Goal: Transaction & Acquisition: Obtain resource

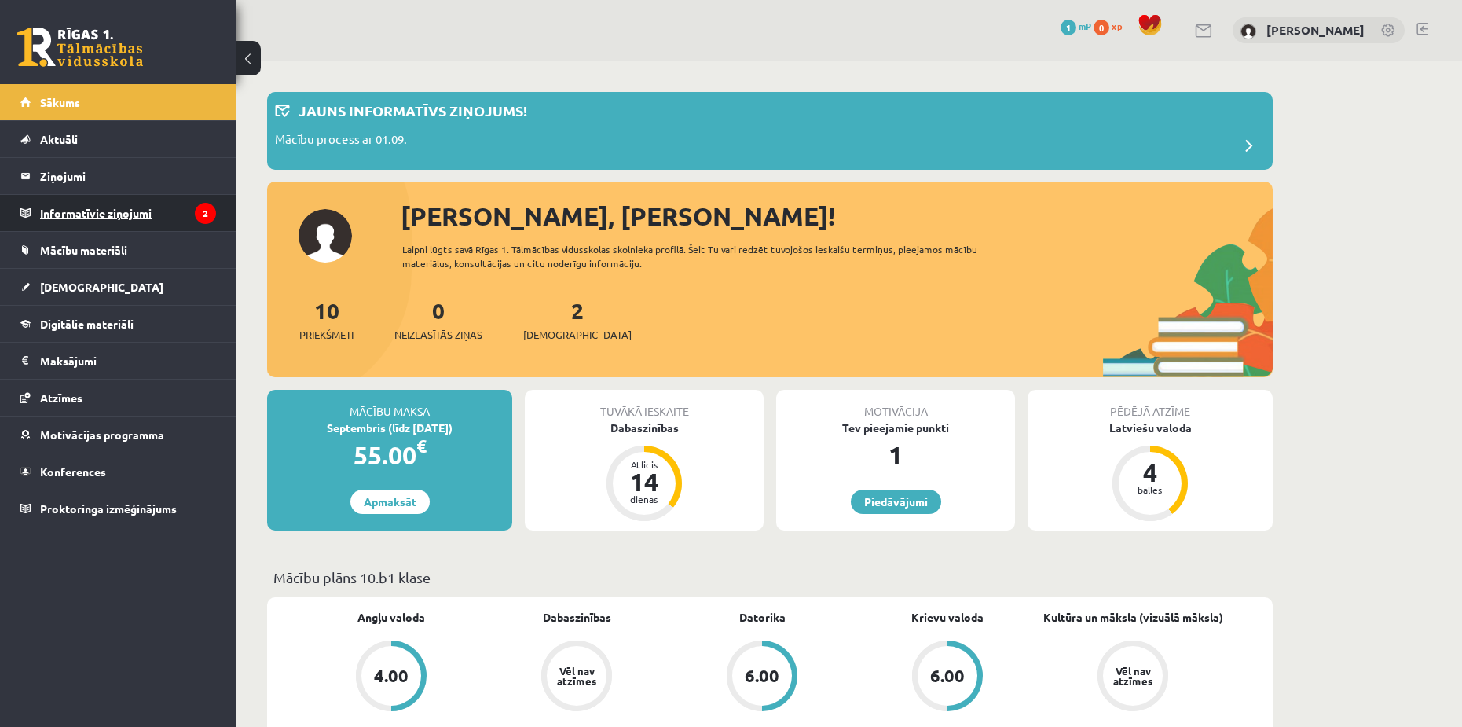
click at [145, 229] on legend "Informatīvie ziņojumi 2" at bounding box center [128, 213] width 176 height 36
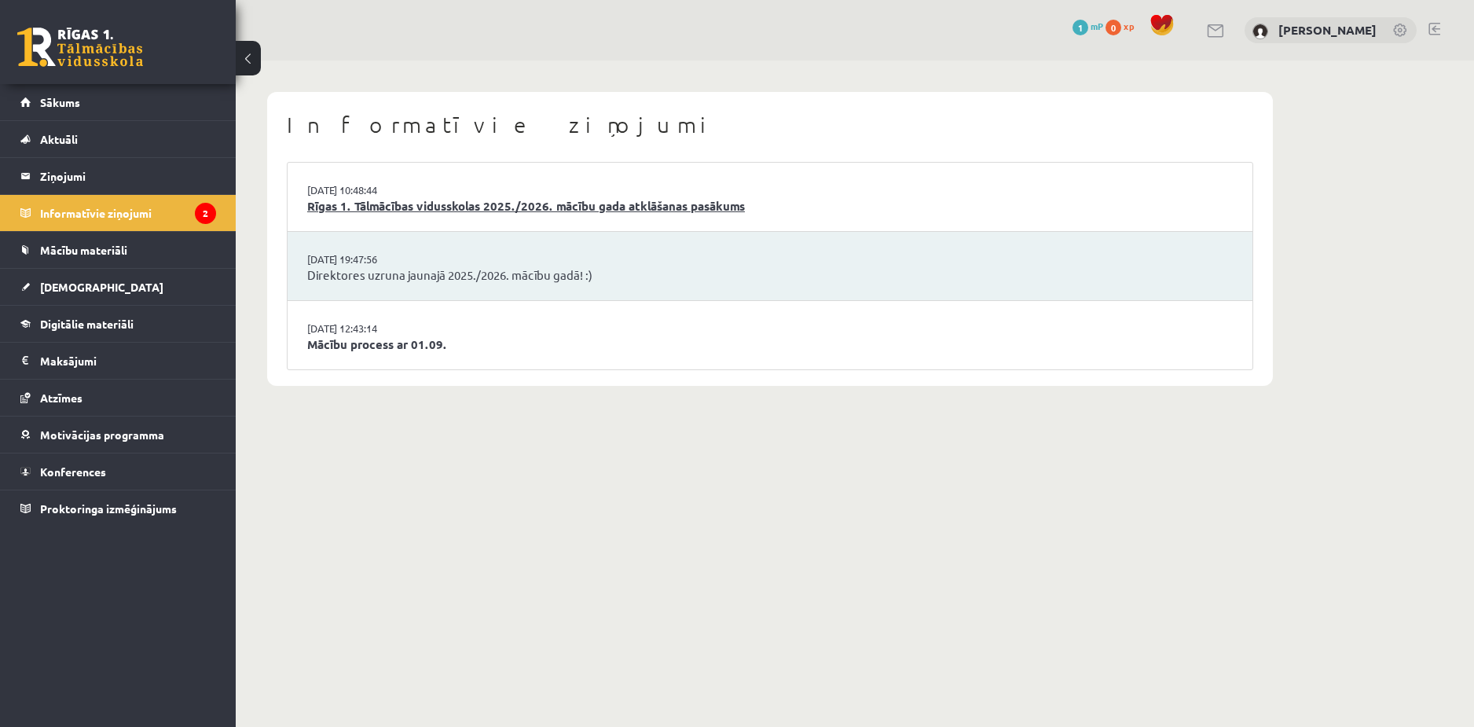
click at [503, 211] on link "Rīgas 1. Tālmācības vidusskolas 2025./2026. mācību gada atklāšanas pasākums" at bounding box center [769, 206] width 925 height 18
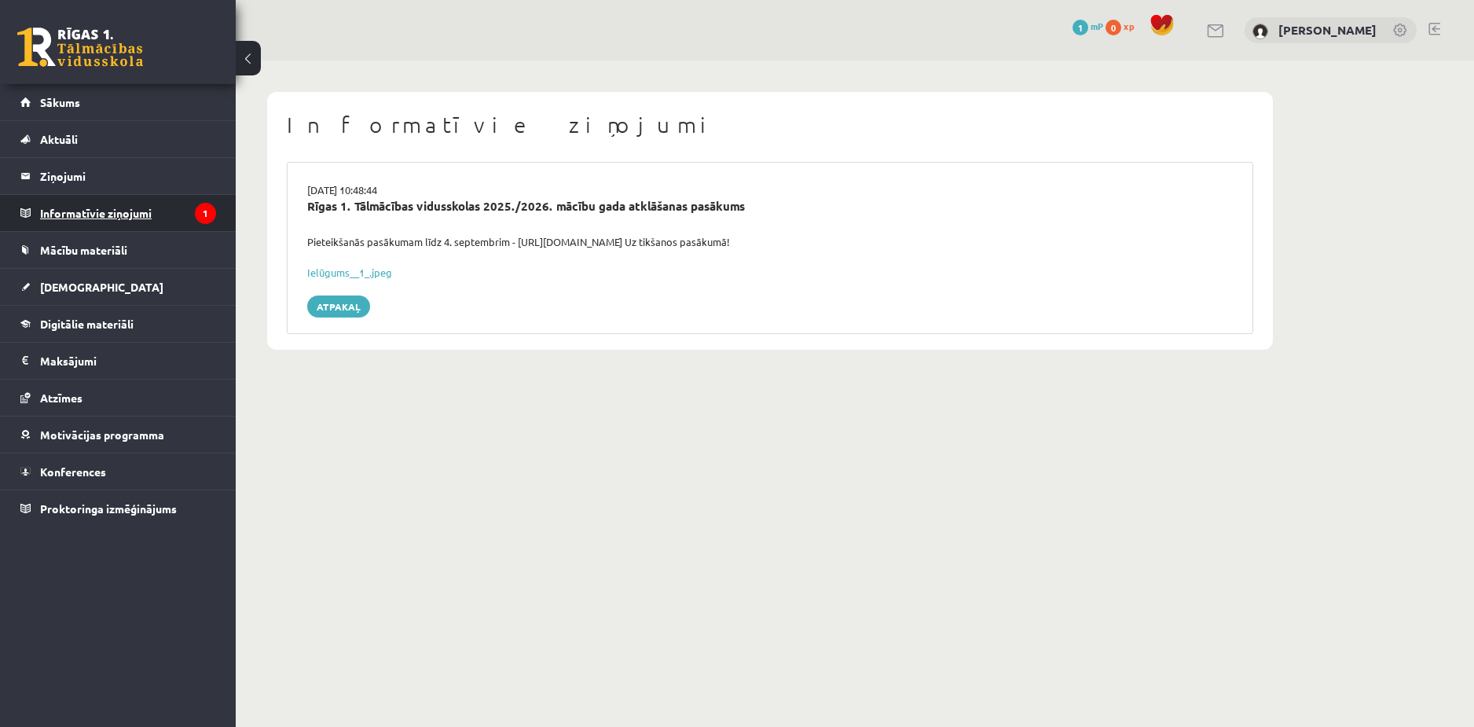
click at [155, 211] on legend "Informatīvie ziņojumi 1" at bounding box center [128, 213] width 176 height 36
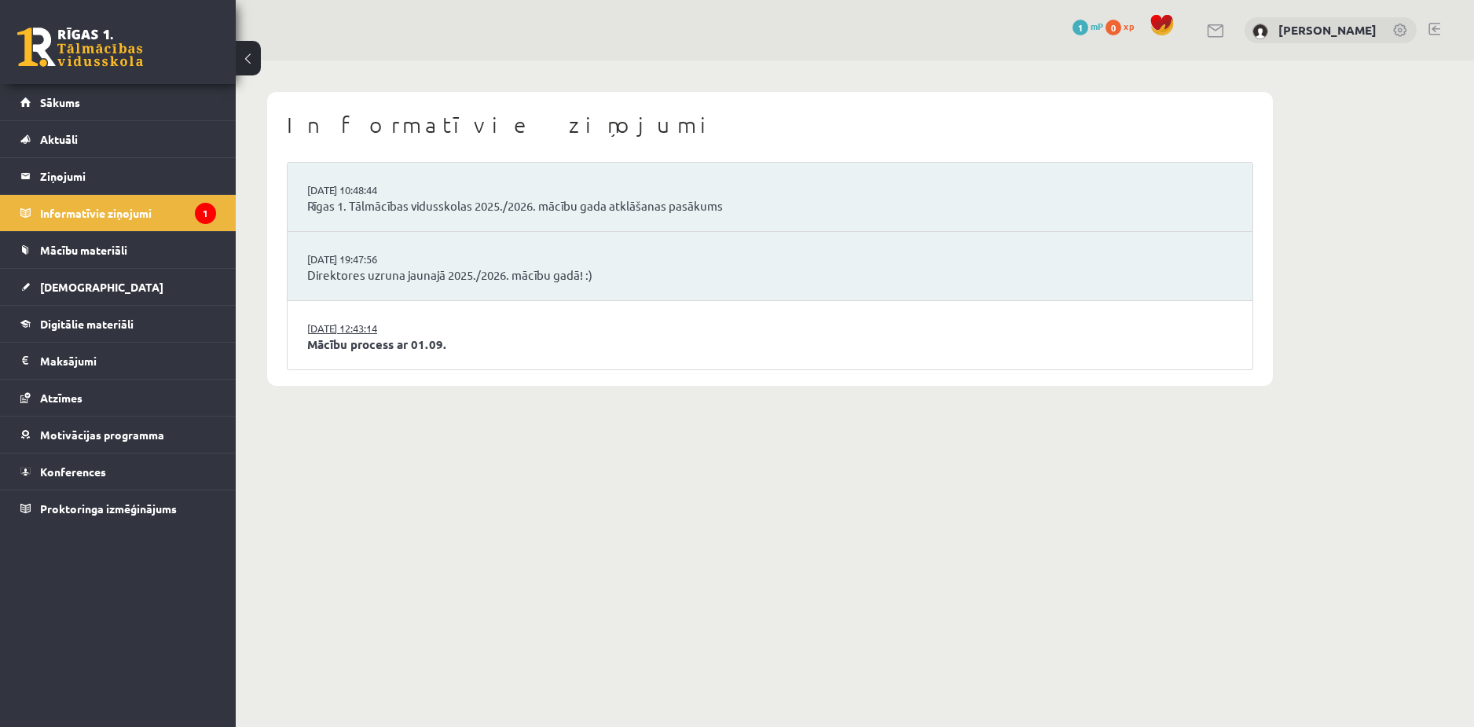
click at [374, 323] on link "29.08.2025 12:43:14" at bounding box center [366, 328] width 118 height 16
click at [363, 337] on link "Mācību process ar 01.09." at bounding box center [769, 344] width 925 height 18
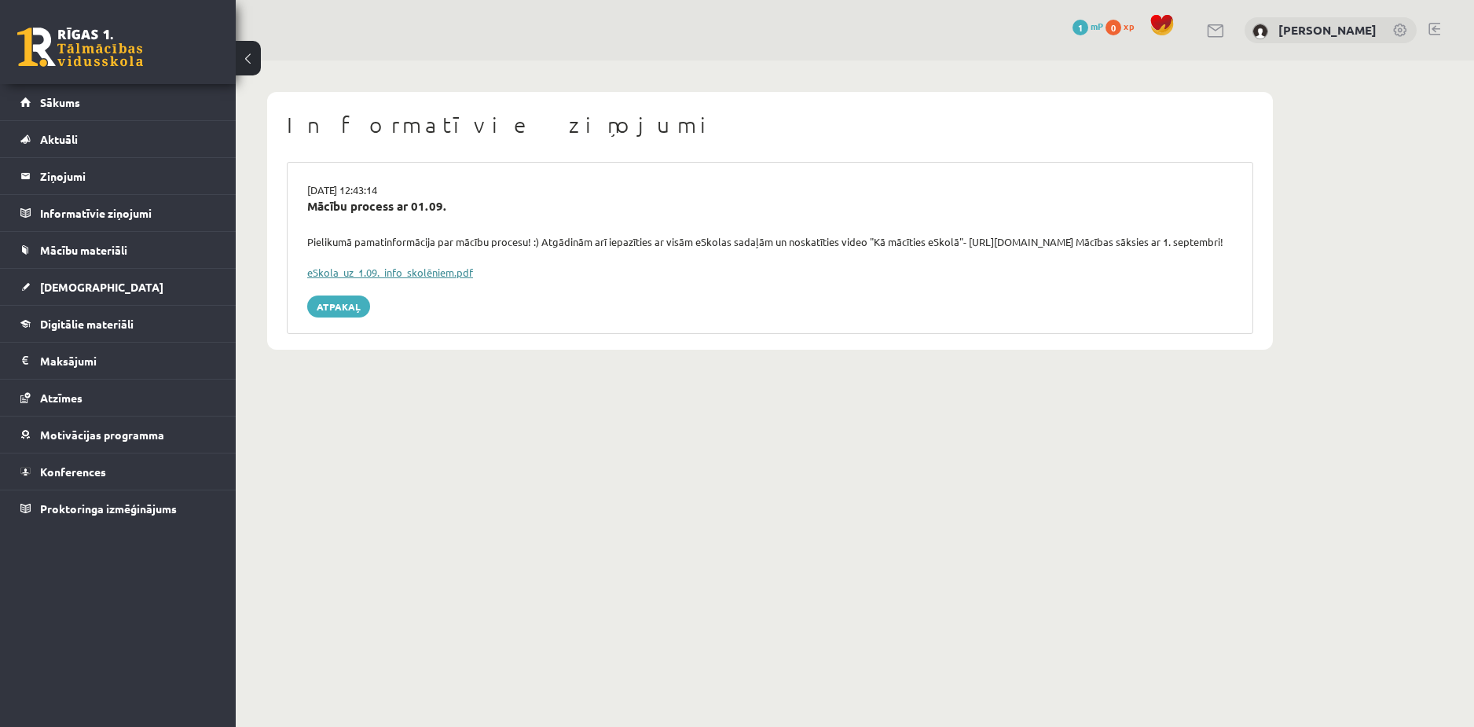
click at [383, 279] on link "eSkola_uz_1.09._info_skolēniem.pdf" at bounding box center [390, 271] width 166 height 13
click at [133, 97] on link "Sākums" at bounding box center [118, 102] width 196 height 36
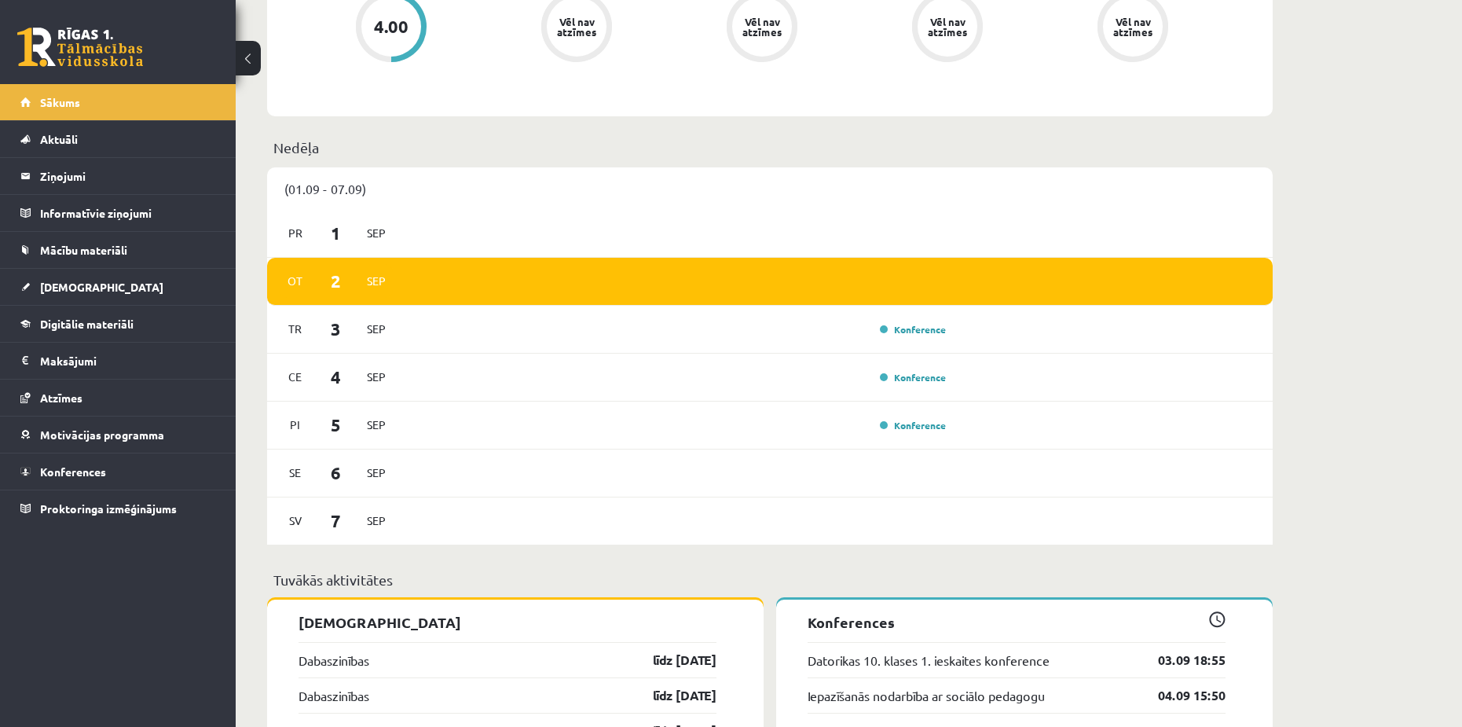
scroll to position [707, 0]
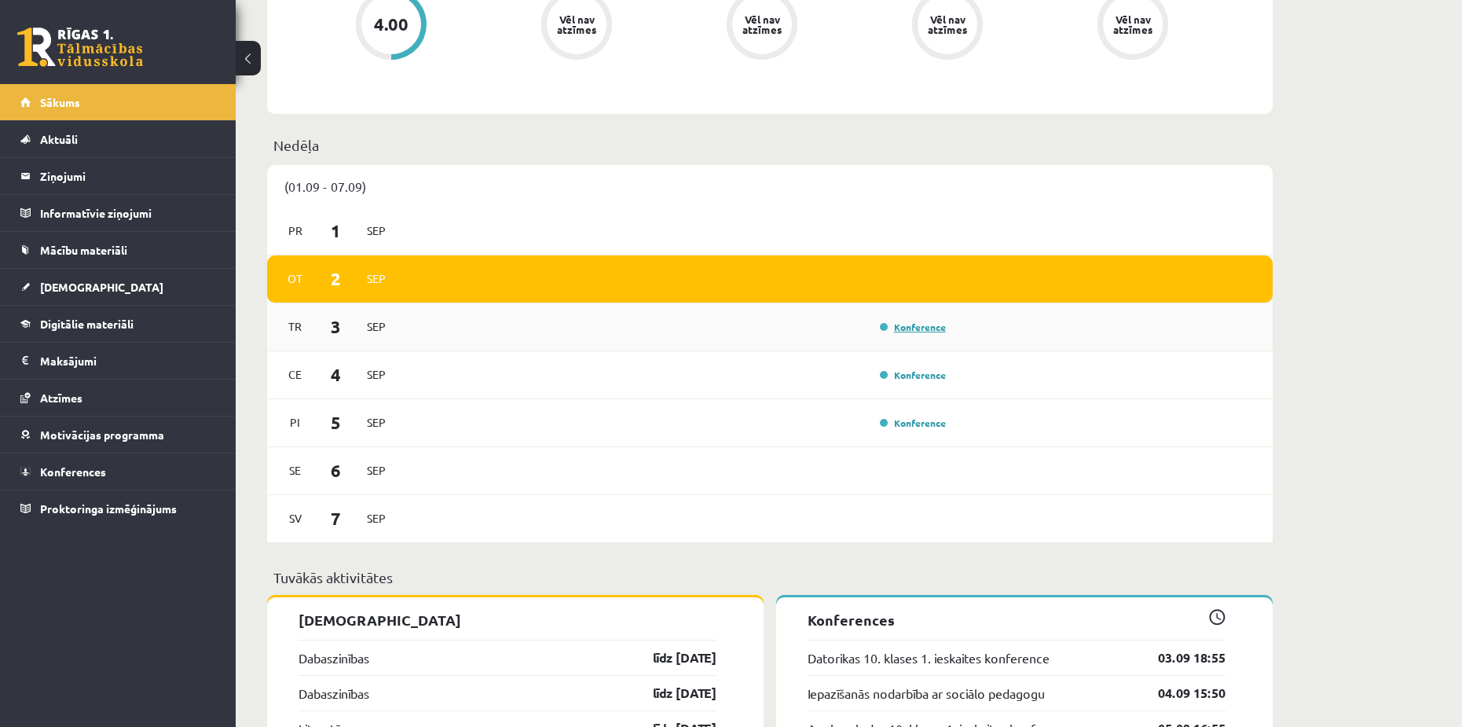
click at [900, 328] on link "Konference" at bounding box center [913, 326] width 66 height 13
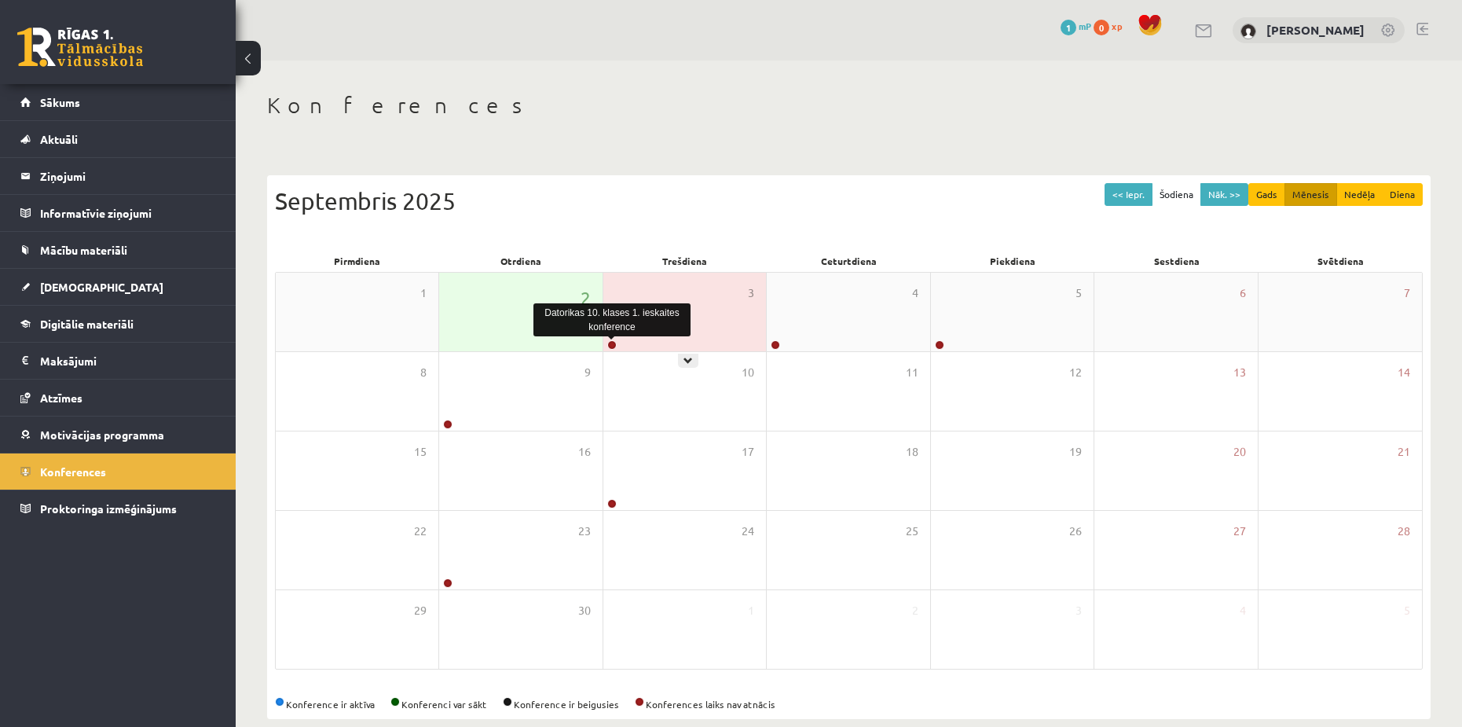
click at [610, 345] on link at bounding box center [611, 344] width 9 height 9
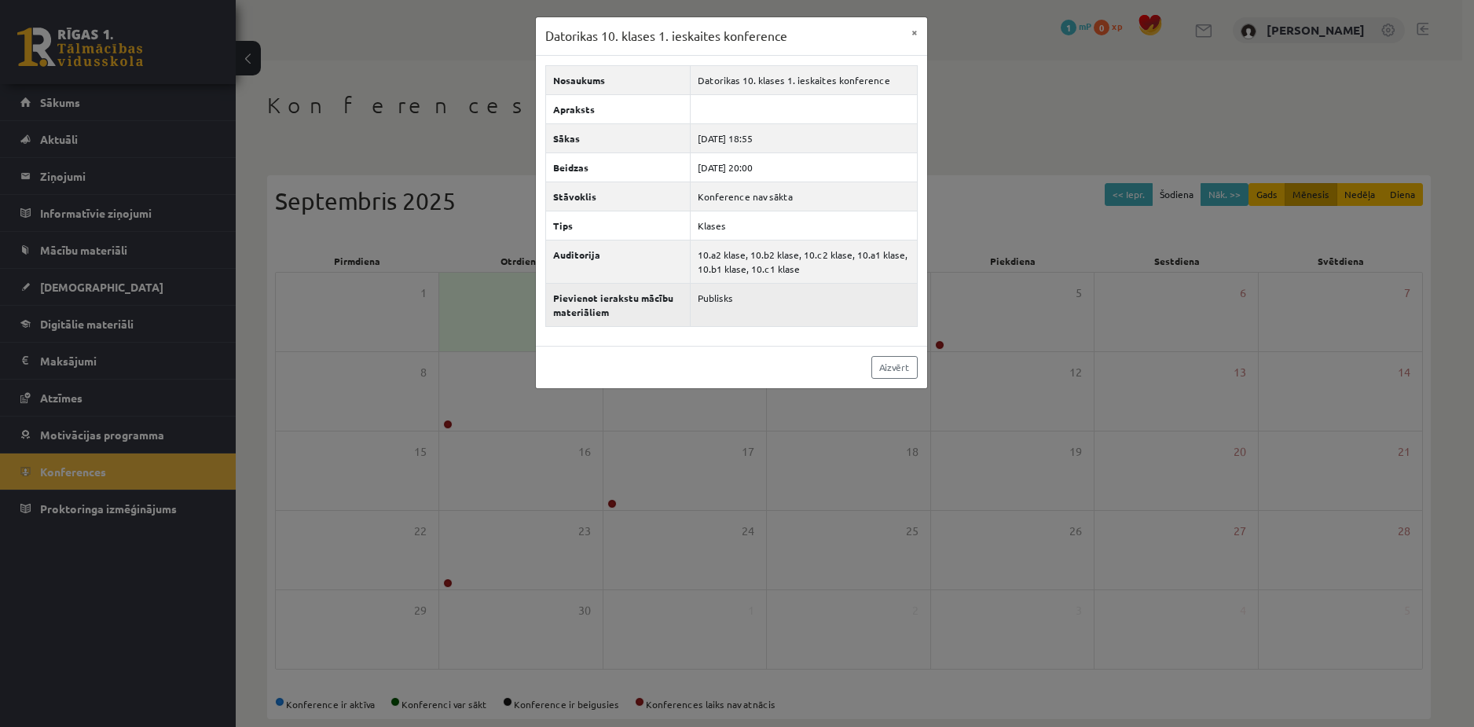
click at [753, 326] on td "Publisks" at bounding box center [803, 304] width 226 height 43
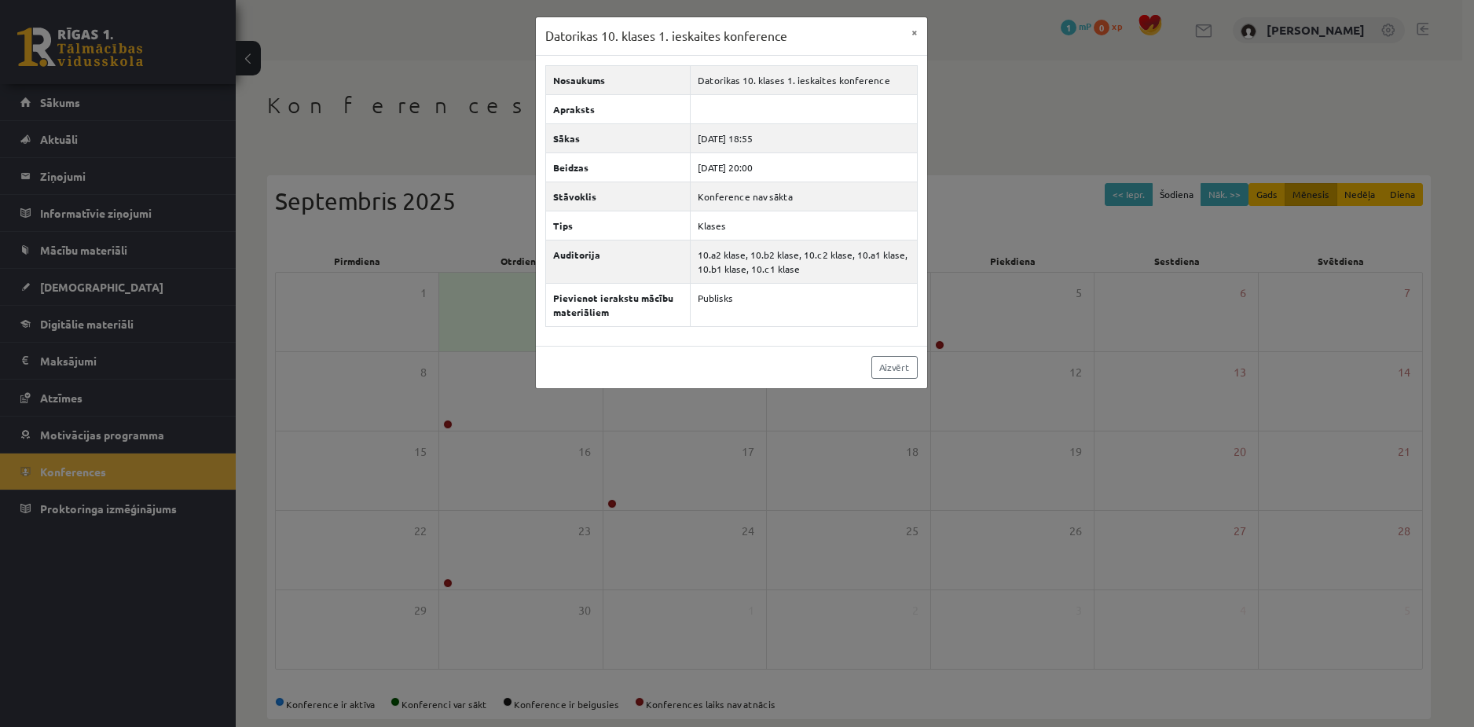
click at [945, 196] on div "Datorikas 10. klases 1. ieskaites konference × Nosaukums Datorikas 10. klases 1…" at bounding box center [737, 363] width 1474 height 727
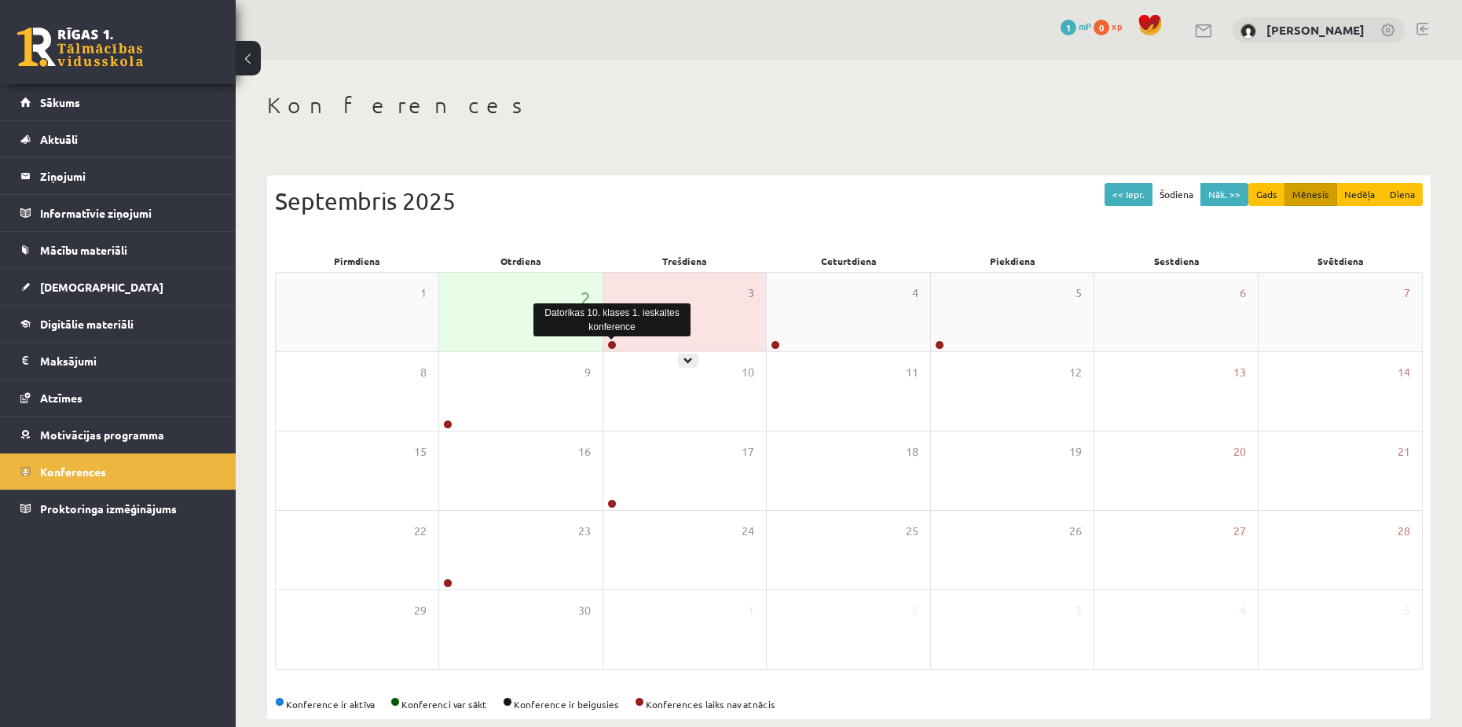
click at [611, 347] on link at bounding box center [611, 344] width 9 height 9
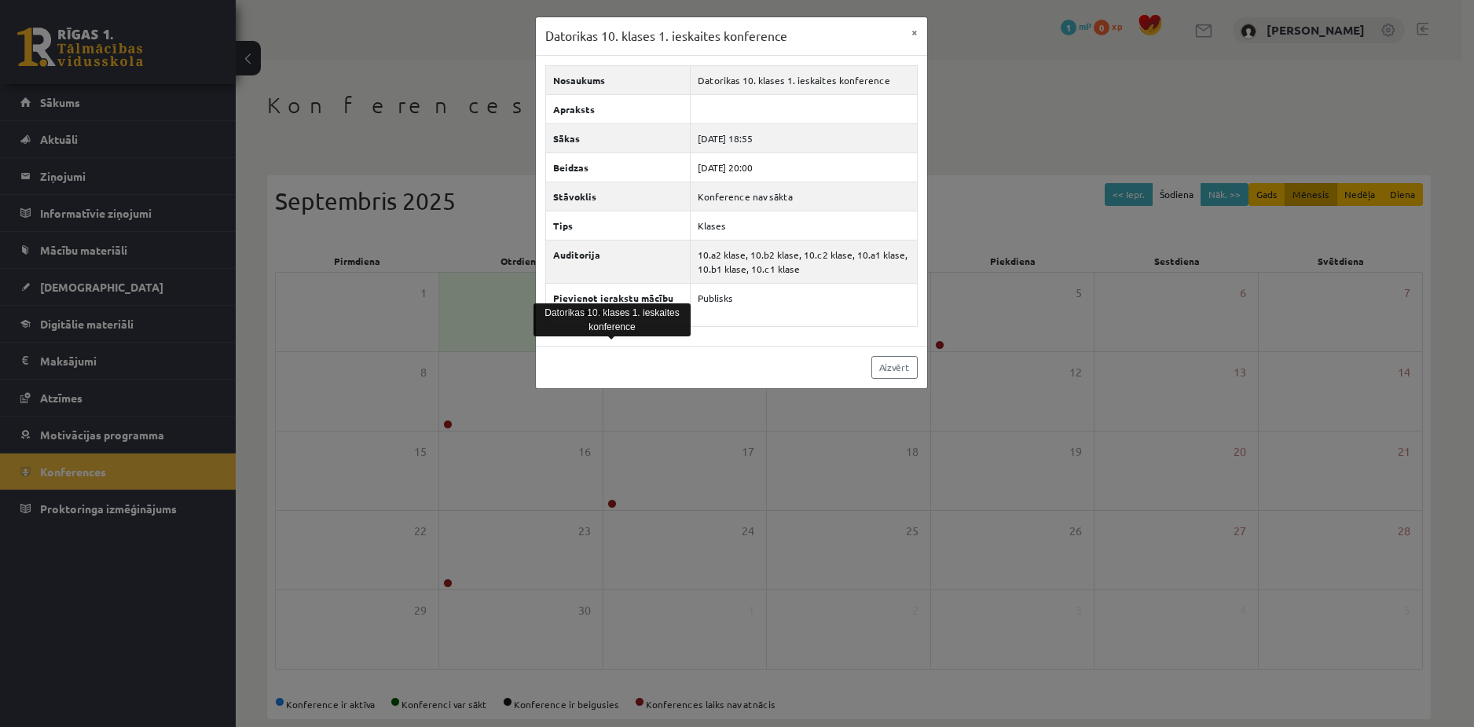
click at [876, 40] on div "Datorikas 10. klases 1. ieskaites konference ×" at bounding box center [731, 36] width 391 height 38
drag, startPoint x: 750, startPoint y: 137, endPoint x: 796, endPoint y: 137, distance: 45.6
click at [796, 137] on td "2025-09-03 18:55" at bounding box center [803, 137] width 226 height 29
drag, startPoint x: 746, startPoint y: 143, endPoint x: 787, endPoint y: 143, distance: 40.8
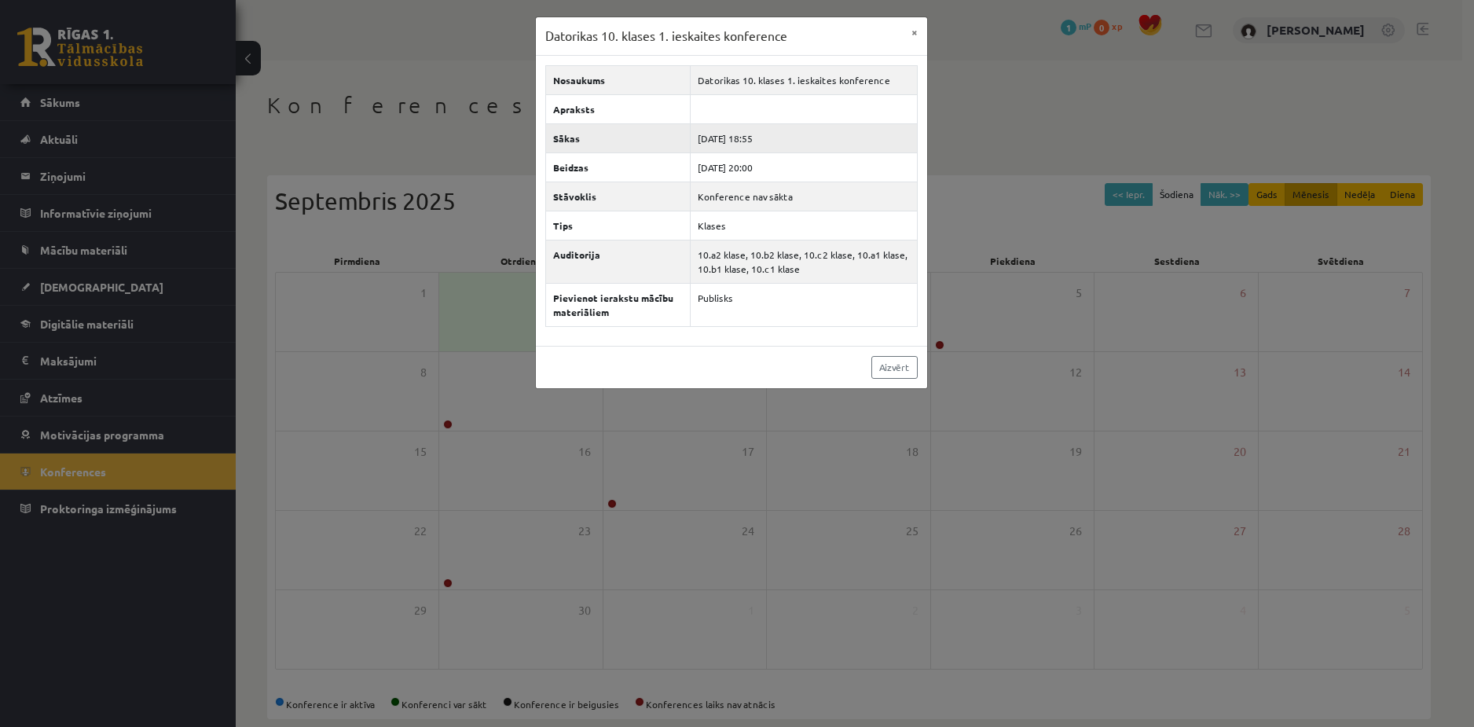
click at [787, 143] on td "2025-09-03 18:55" at bounding box center [803, 137] width 226 height 29
drag, startPoint x: 747, startPoint y: 166, endPoint x: 802, endPoint y: 163, distance: 55.0
click at [802, 163] on td "2025-09-03 20:00" at bounding box center [803, 166] width 226 height 29
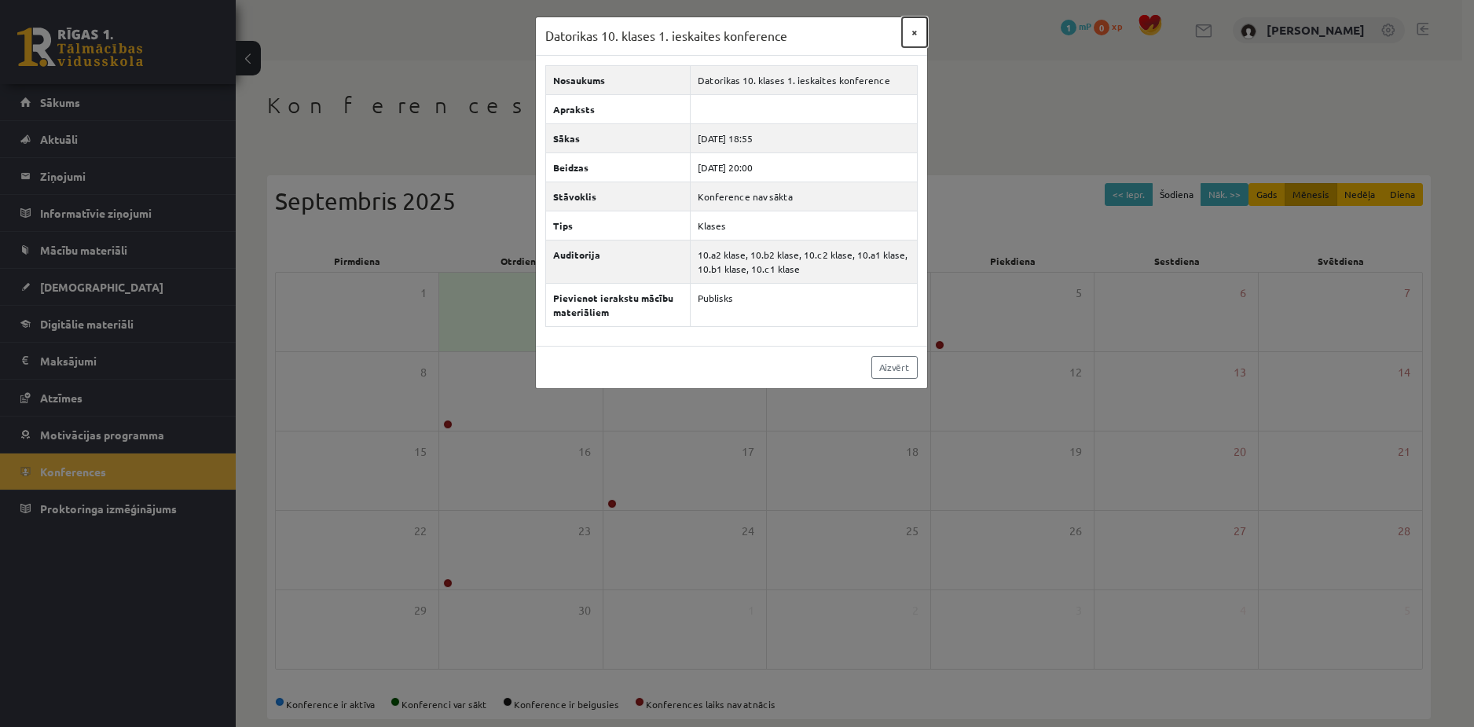
click at [914, 31] on button "×" at bounding box center [914, 32] width 25 height 30
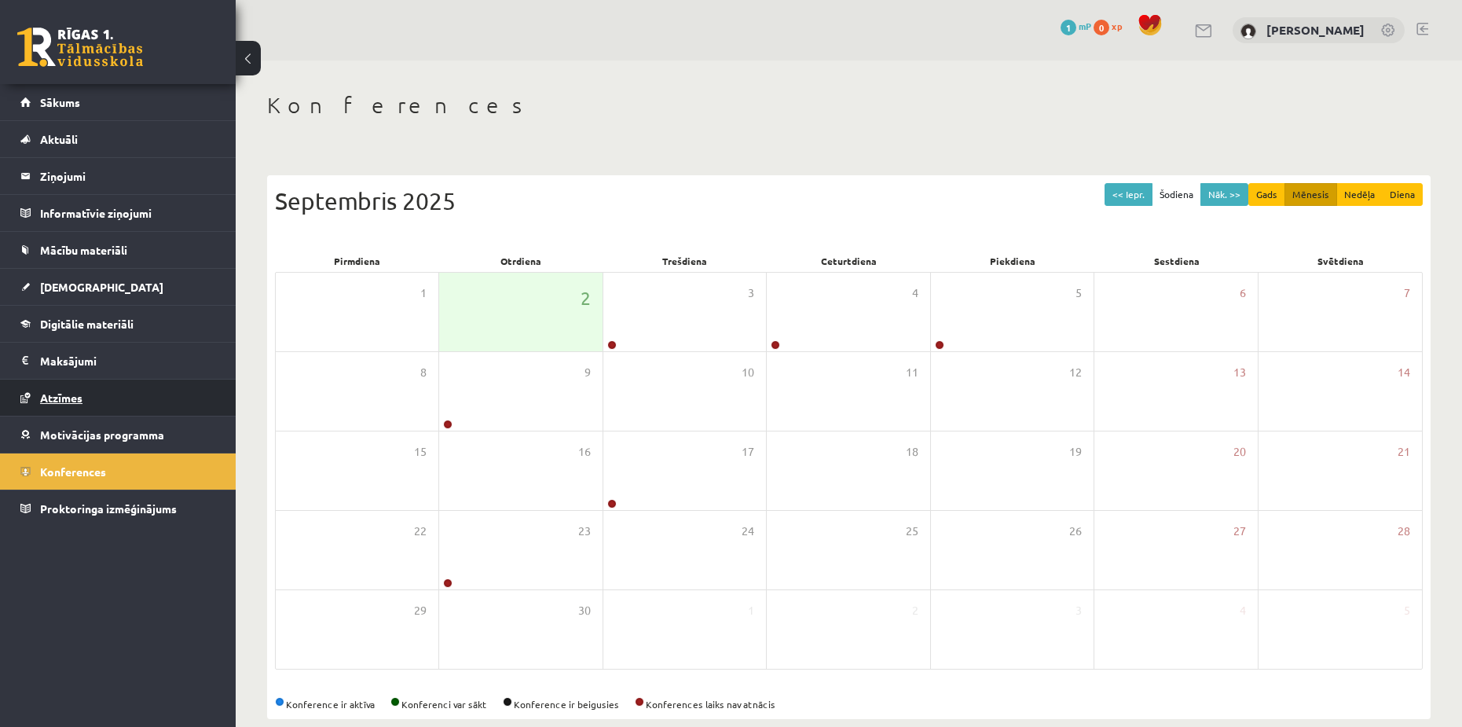
click at [117, 394] on link "Atzīmes" at bounding box center [118, 397] width 196 height 36
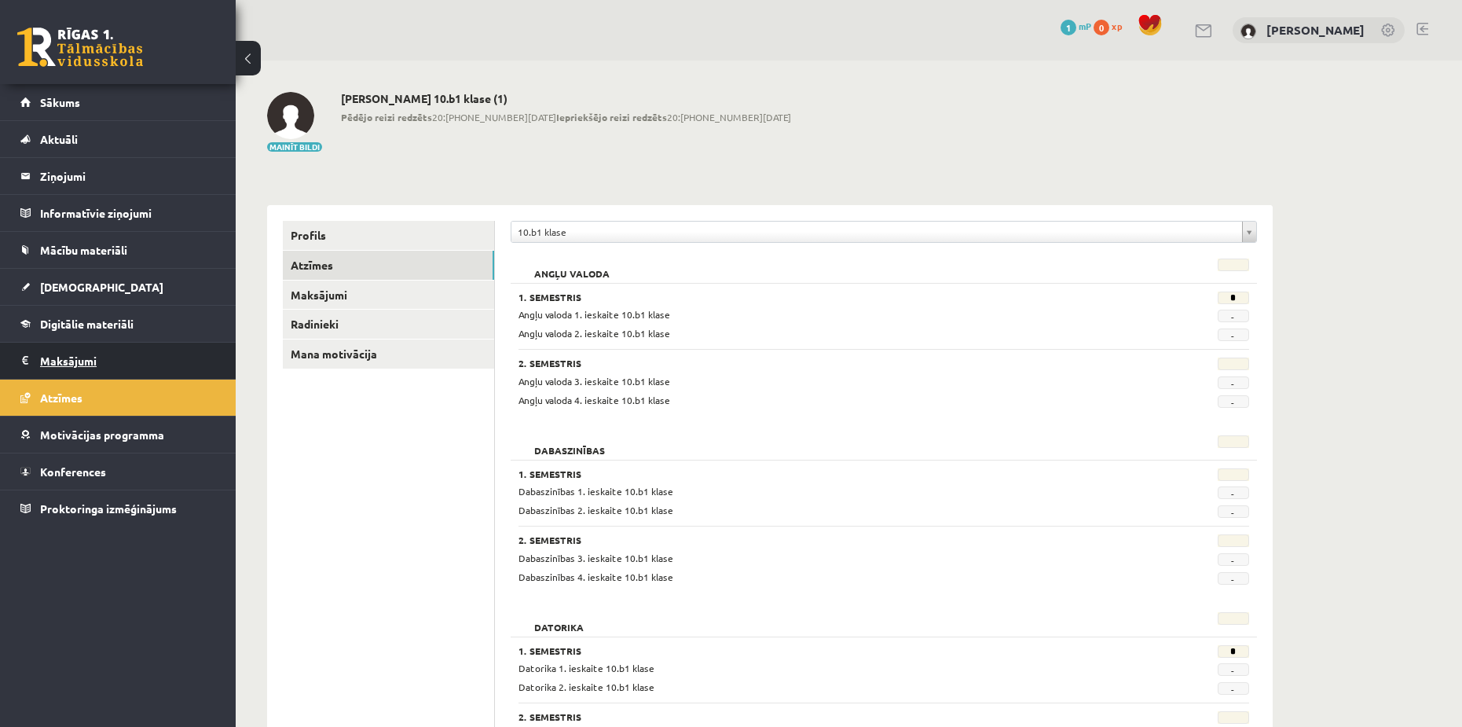
click at [136, 358] on legend "Maksājumi 0" at bounding box center [128, 360] width 176 height 36
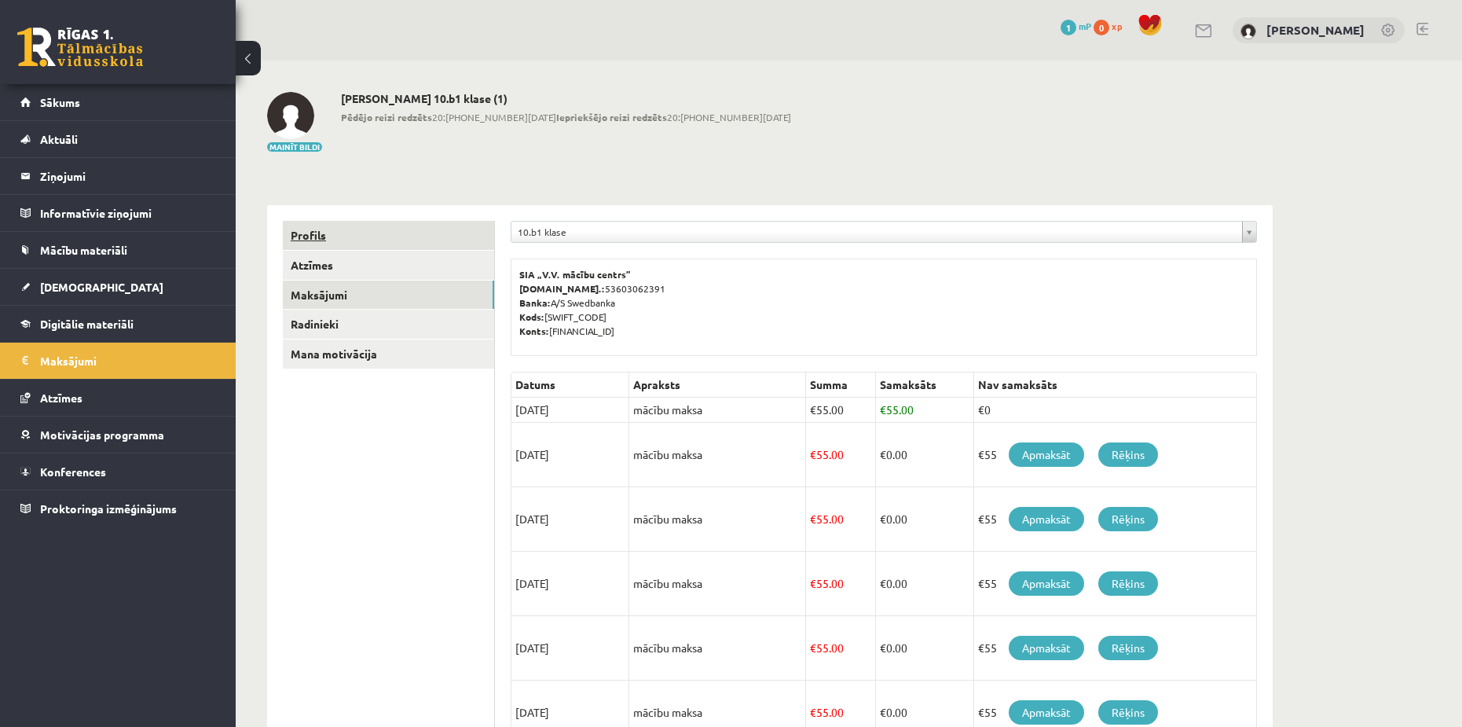
click at [340, 231] on link "Profils" at bounding box center [388, 235] width 211 height 29
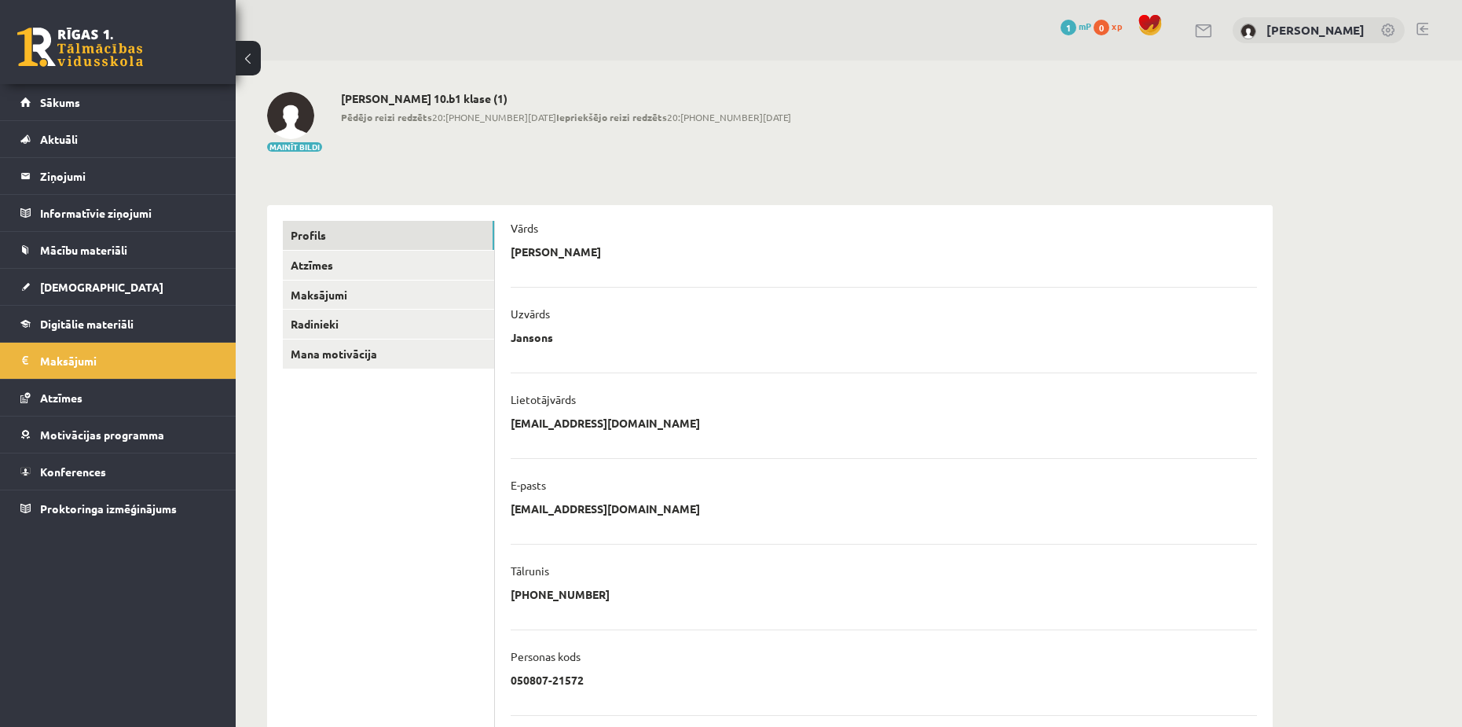
click at [284, 125] on img at bounding box center [290, 115] width 47 height 47
click at [104, 331] on link "Digitālie materiāli" at bounding box center [118, 324] width 196 height 36
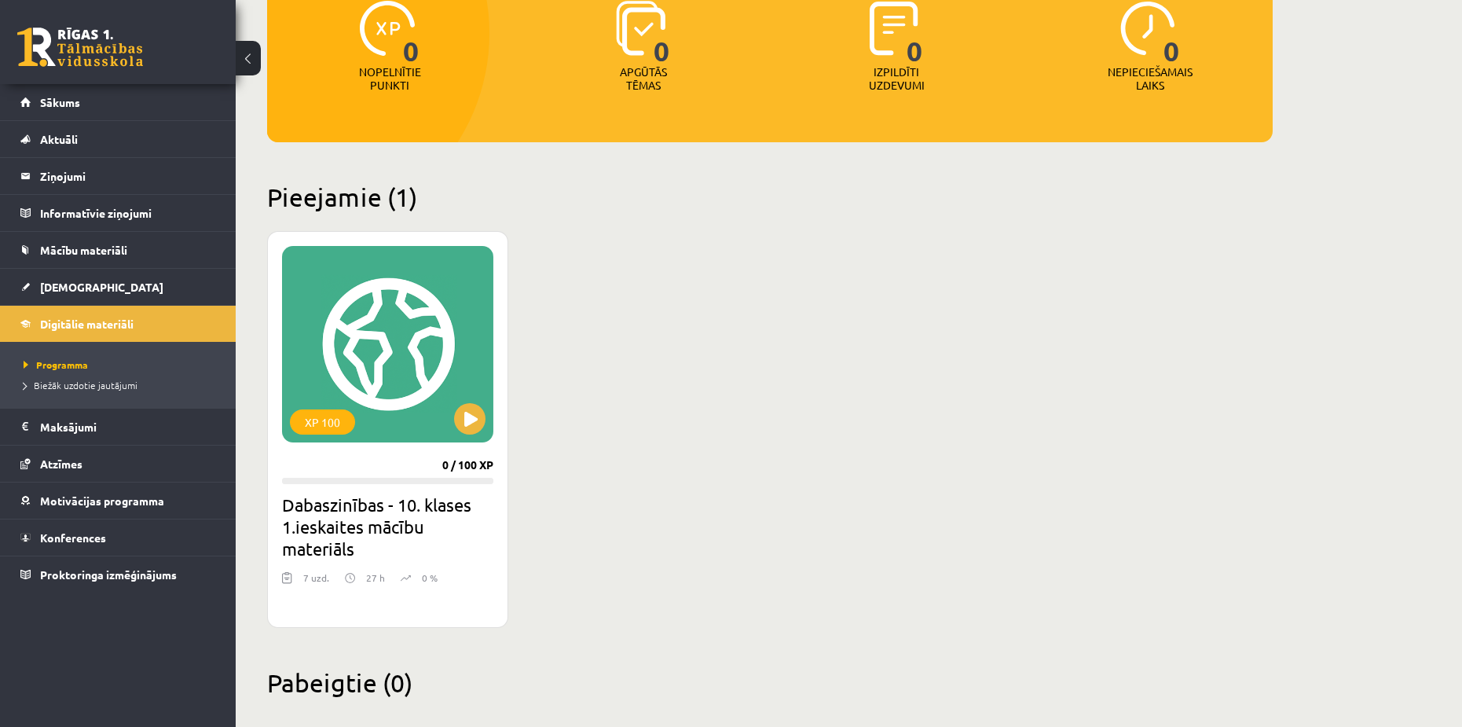
scroll to position [238, 0]
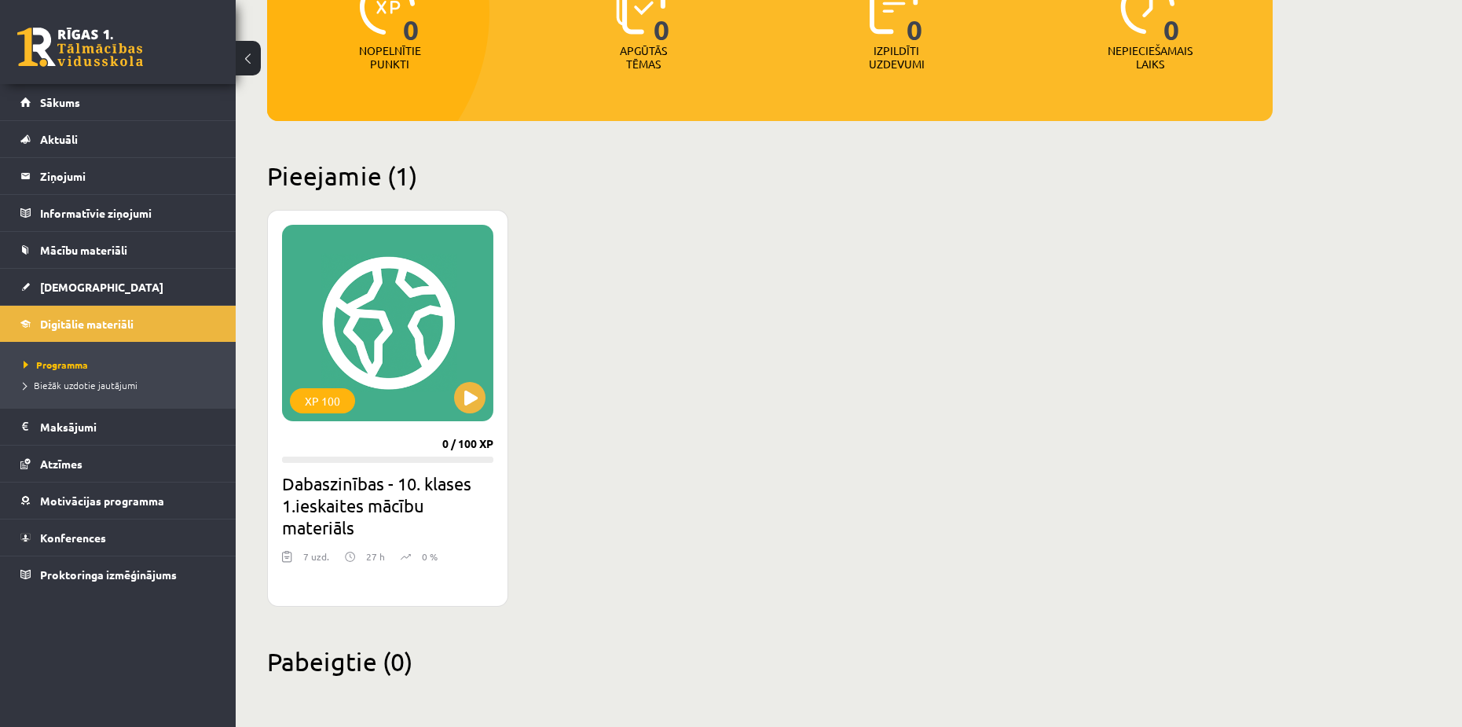
click at [368, 555] on p "27 h" at bounding box center [375, 556] width 19 height 14
click at [351, 557] on img at bounding box center [350, 556] width 10 height 15
click at [346, 394] on div "XP 100" at bounding box center [322, 400] width 65 height 25
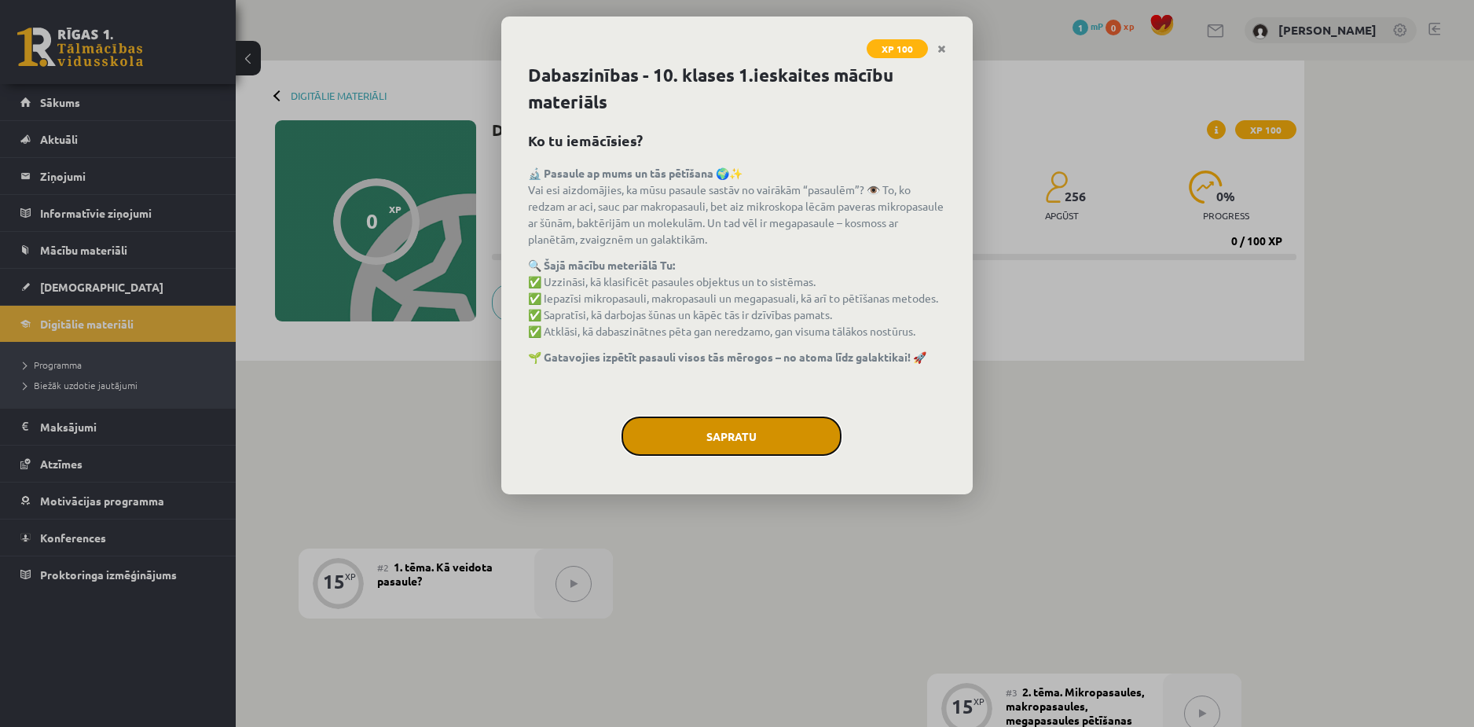
click at [711, 426] on button "Sapratu" at bounding box center [731, 435] width 220 height 39
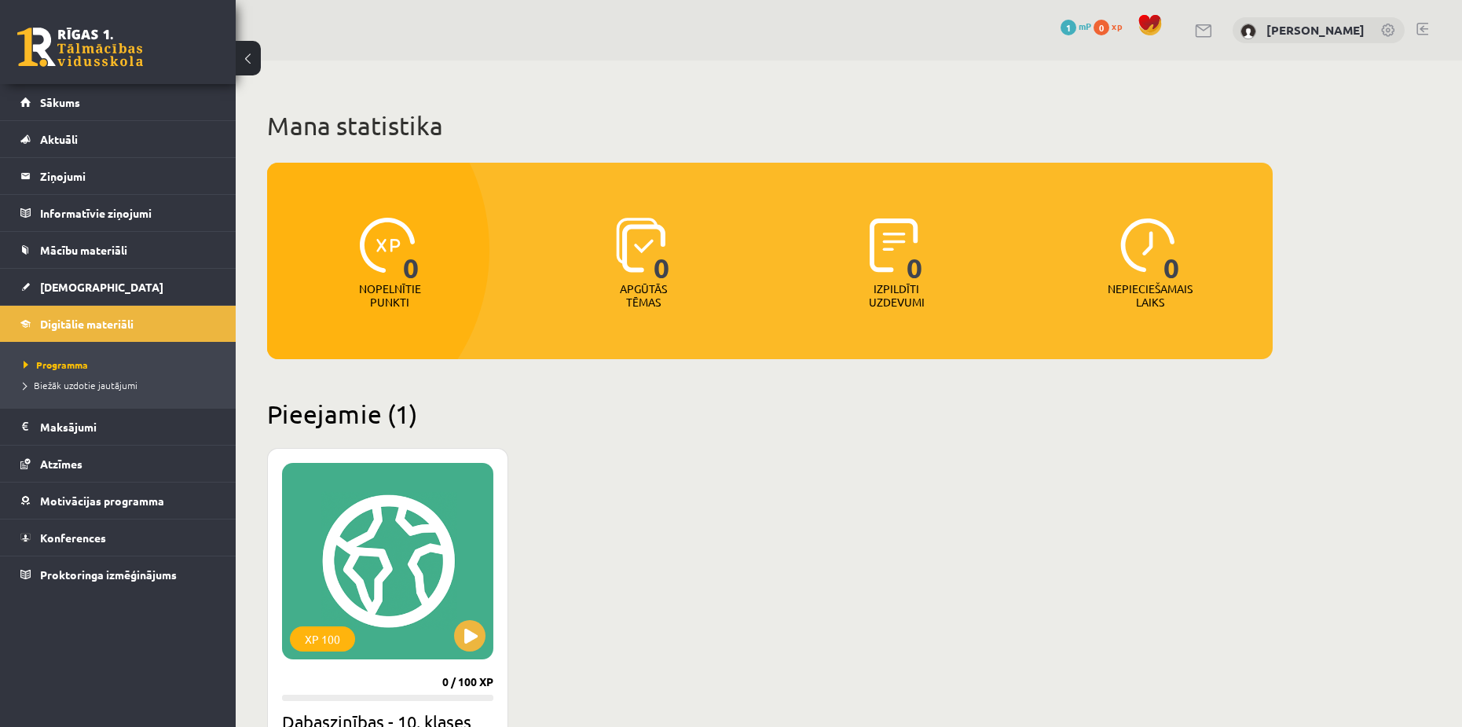
scroll to position [238, 0]
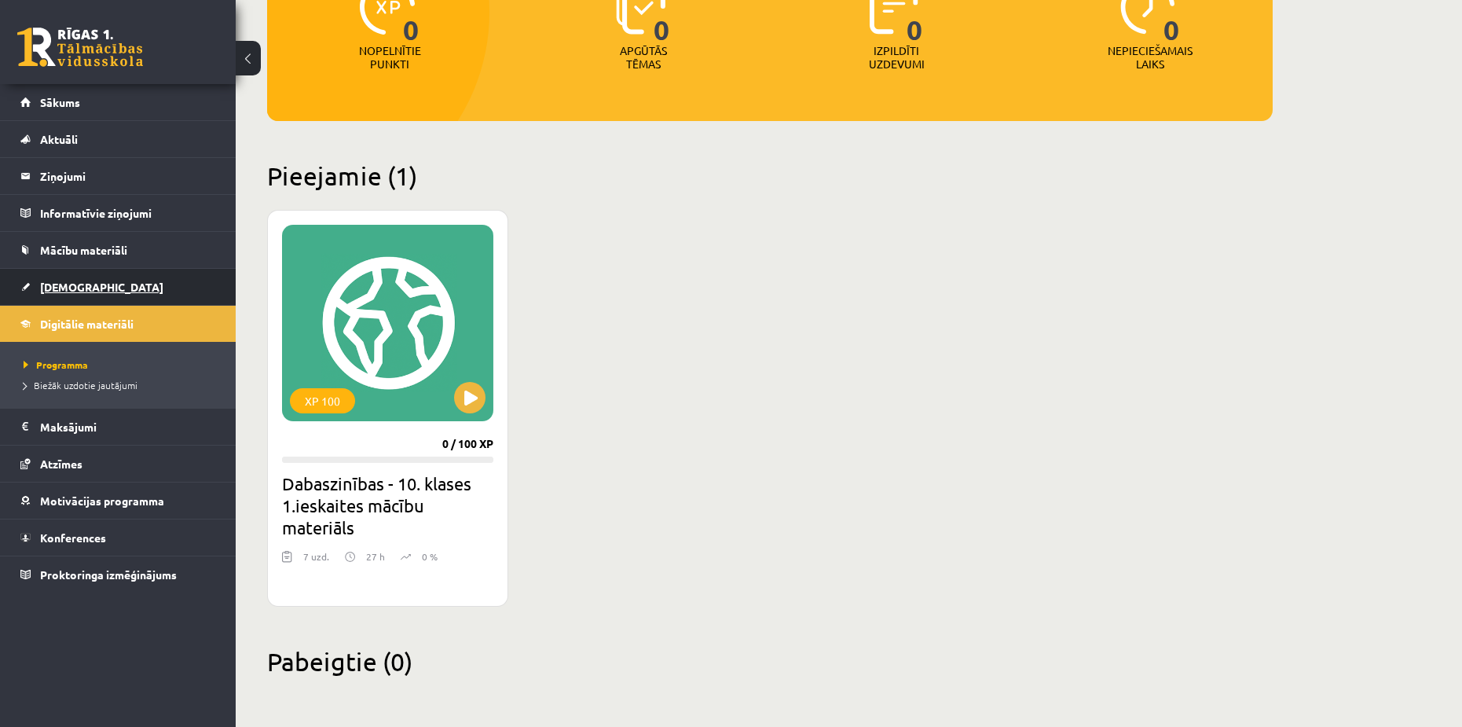
click at [120, 288] on link "[DEMOGRAPHIC_DATA]" at bounding box center [118, 287] width 196 height 36
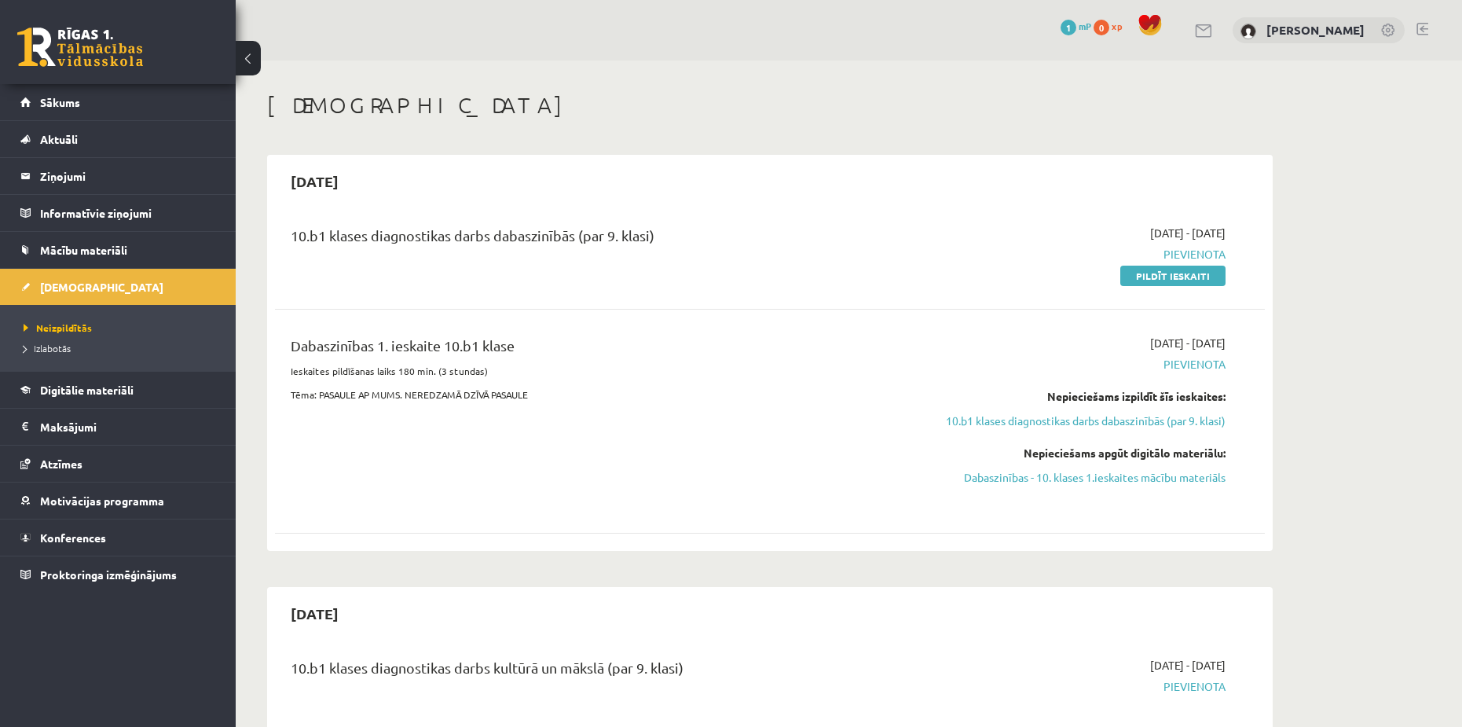
click at [741, 237] on div "10.b1 klases diagnostikas darbs dabaszinībās (par 9. klasi)" at bounding box center [598, 239] width 615 height 29
click at [1187, 361] on span "Pievienota" at bounding box center [1077, 364] width 296 height 16
drag, startPoint x: 1163, startPoint y: 364, endPoint x: 1232, endPoint y: 367, distance: 69.2
click at [1232, 367] on div "2025-09-01 - 2025-09-15 Pievienota Nepieciešams izpildīt šīs ieskaites: 10.b1 k…" at bounding box center [1077, 421] width 320 height 173
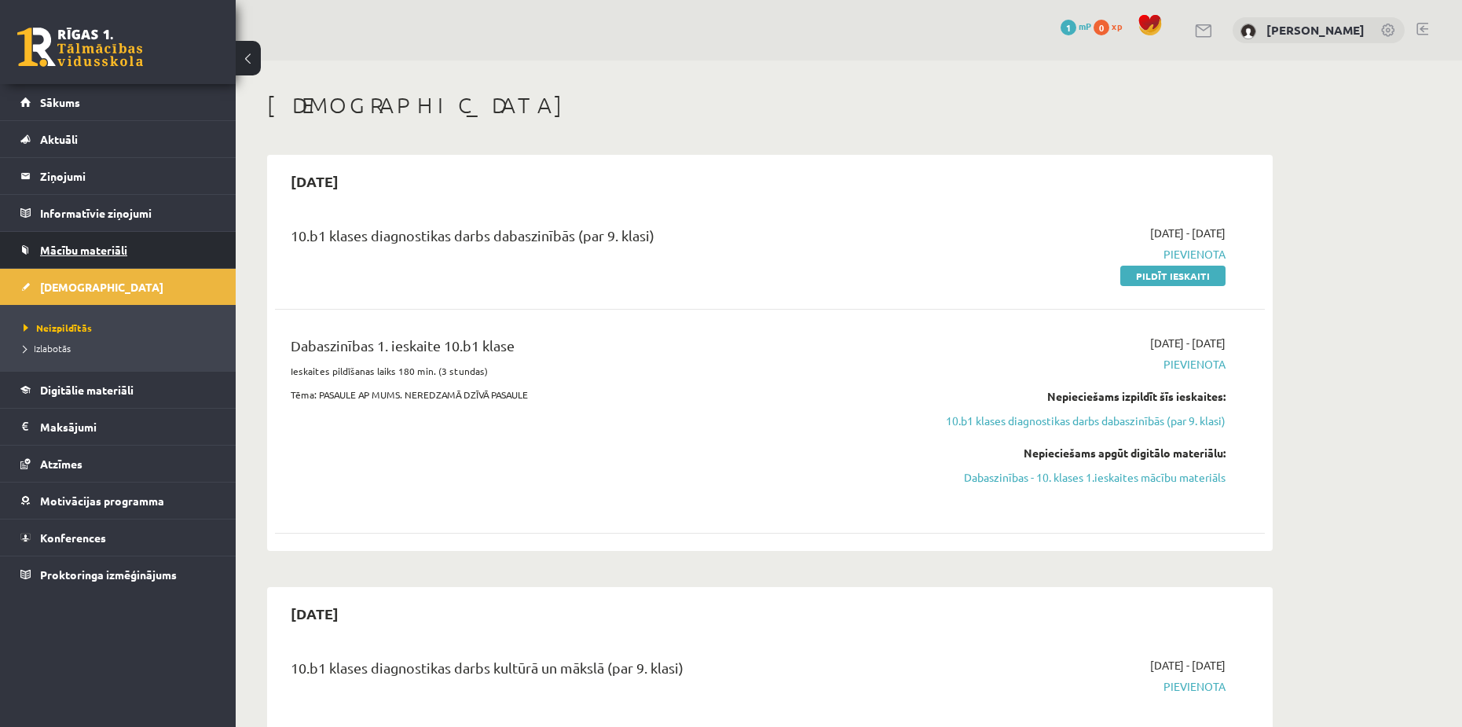
click at [103, 250] on span "Mācību materiāli" at bounding box center [83, 250] width 87 height 14
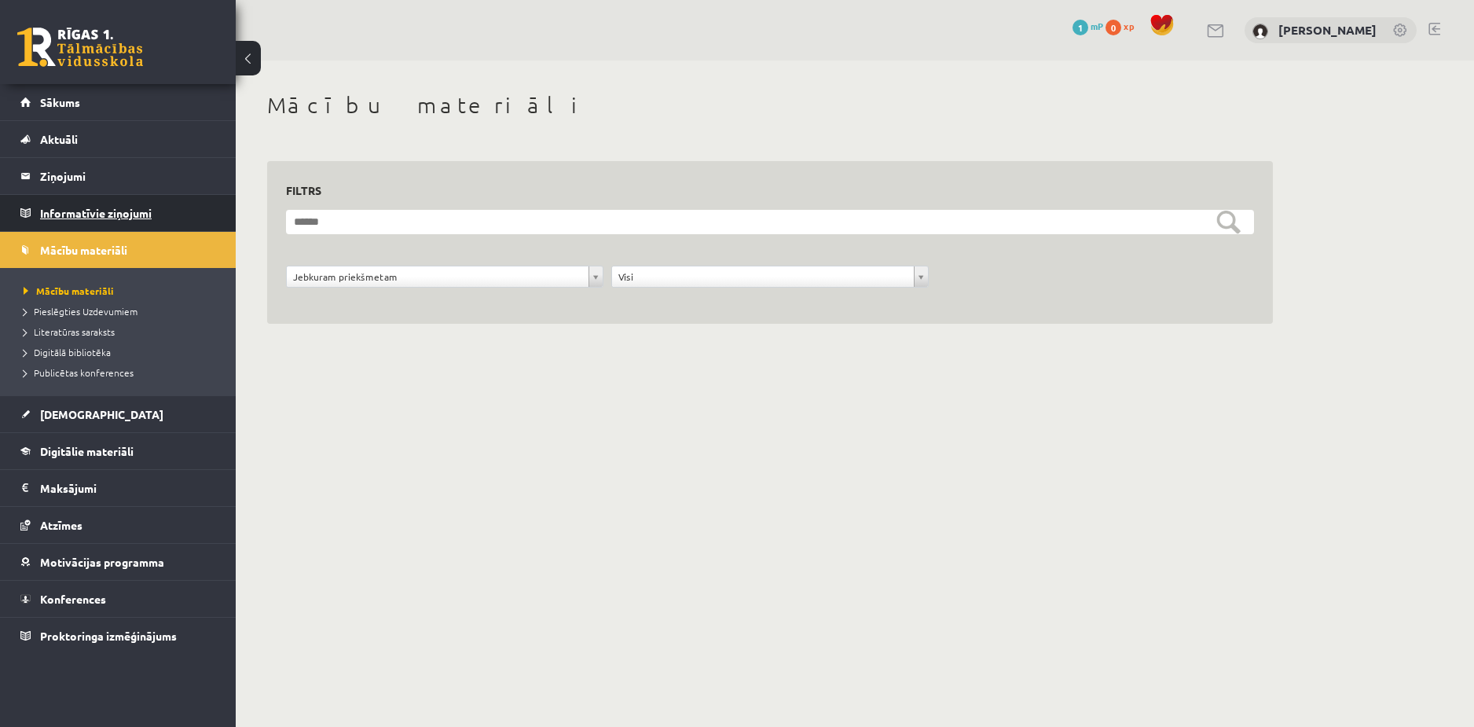
click at [128, 207] on legend "Informatīvie ziņojumi 0" at bounding box center [128, 213] width 176 height 36
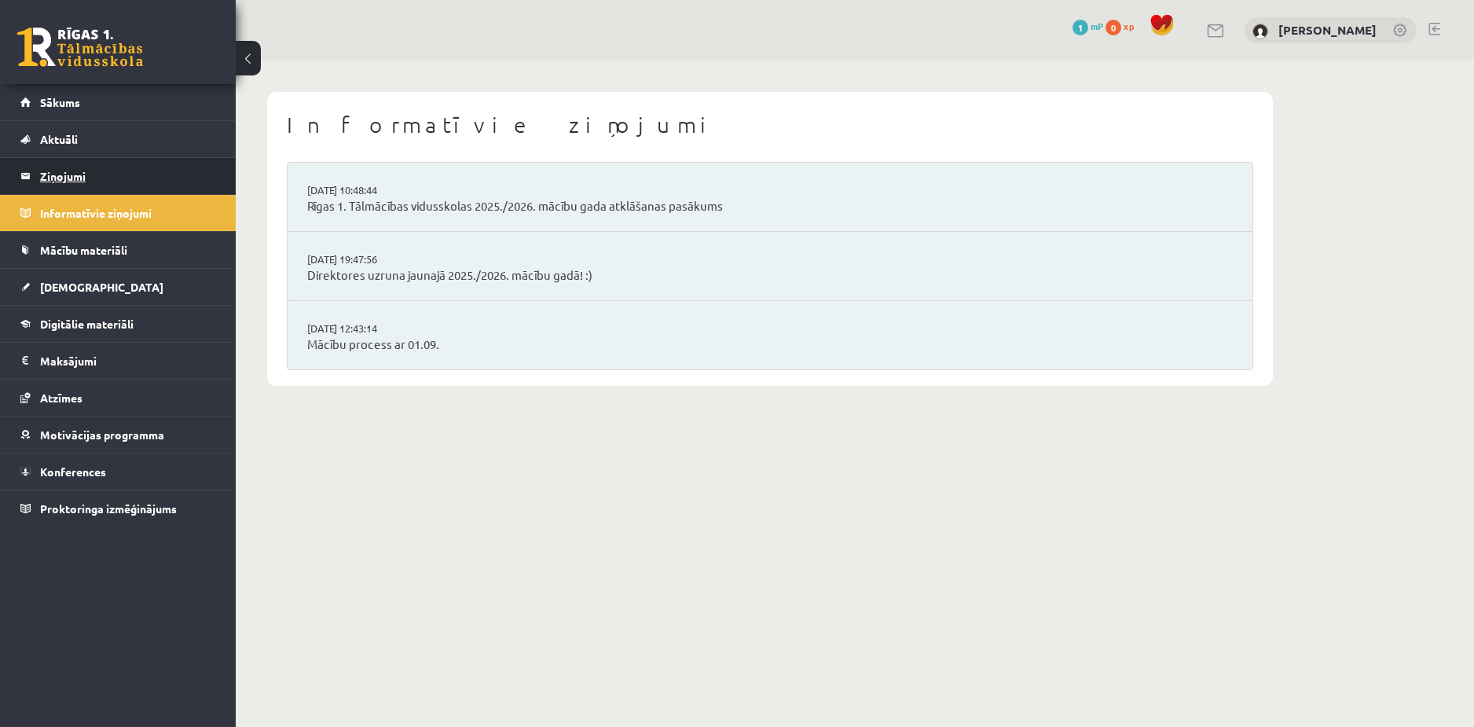
click at [112, 167] on legend "Ziņojumi 0" at bounding box center [128, 176] width 176 height 36
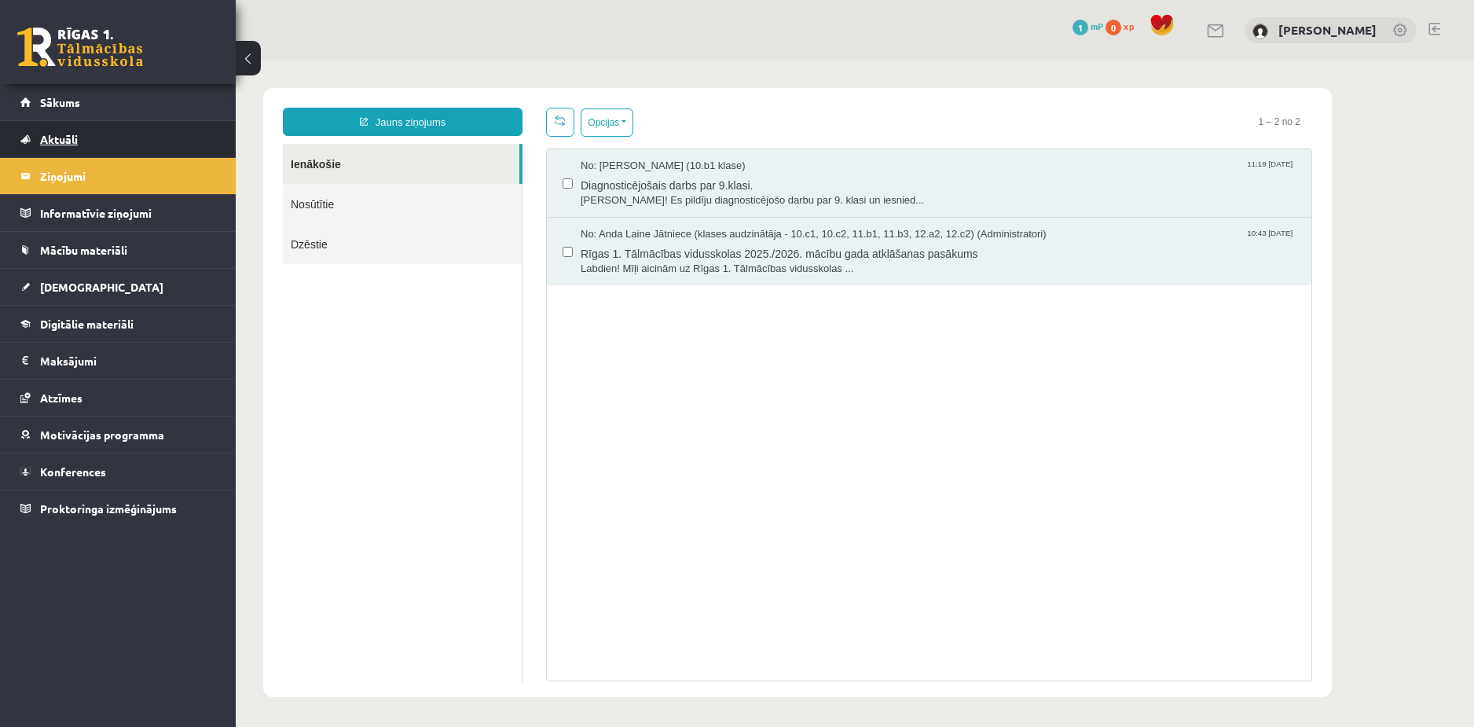
click at [115, 147] on link "Aktuāli" at bounding box center [118, 139] width 196 height 36
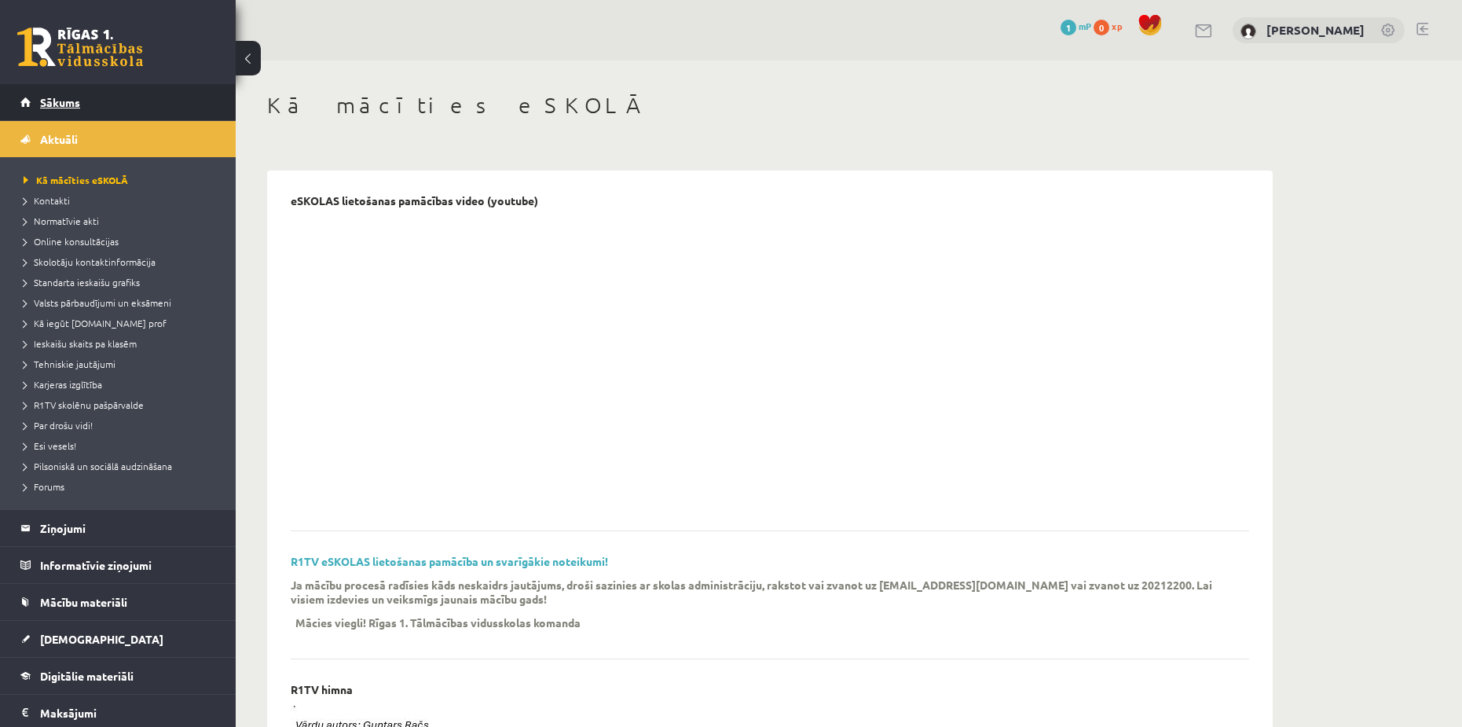
click at [138, 109] on link "Sākums" at bounding box center [118, 102] width 196 height 36
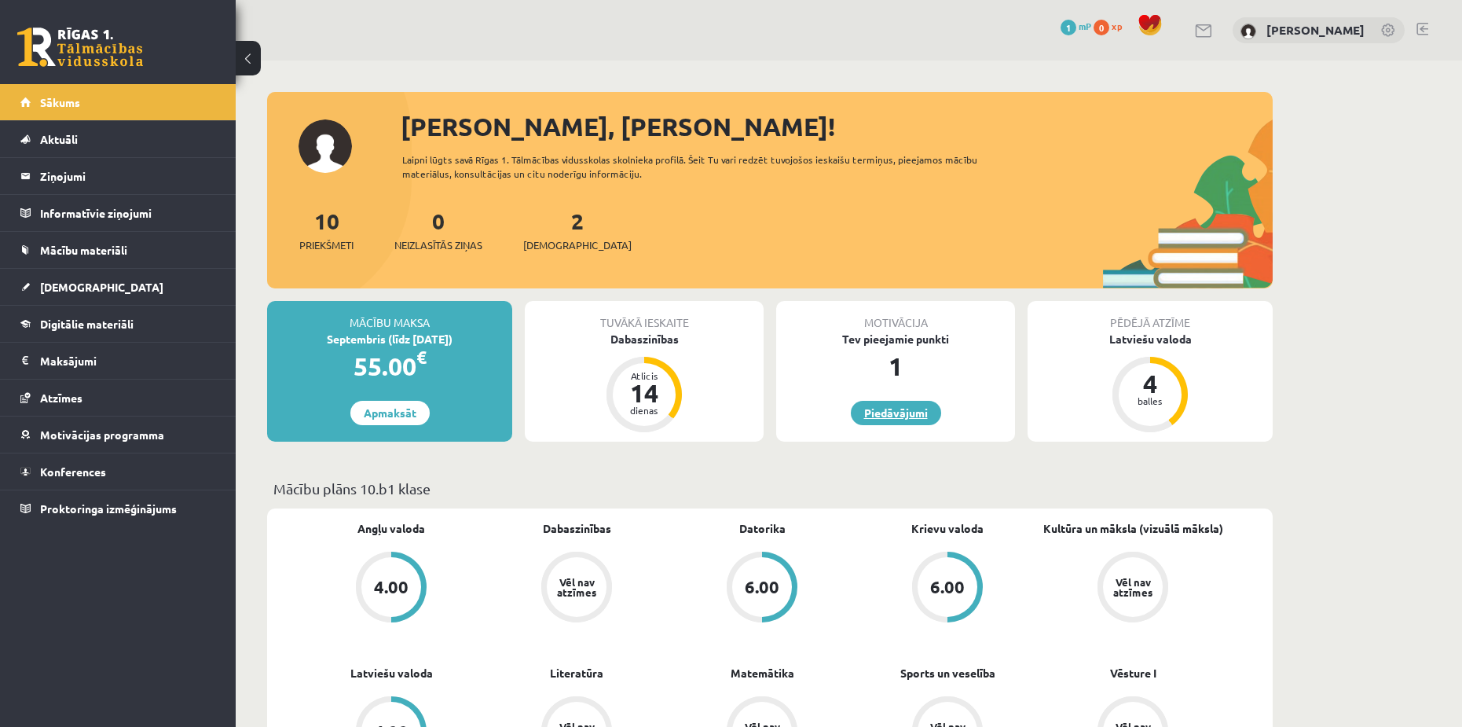
click at [876, 411] on link "Piedāvājumi" at bounding box center [896, 413] width 90 height 24
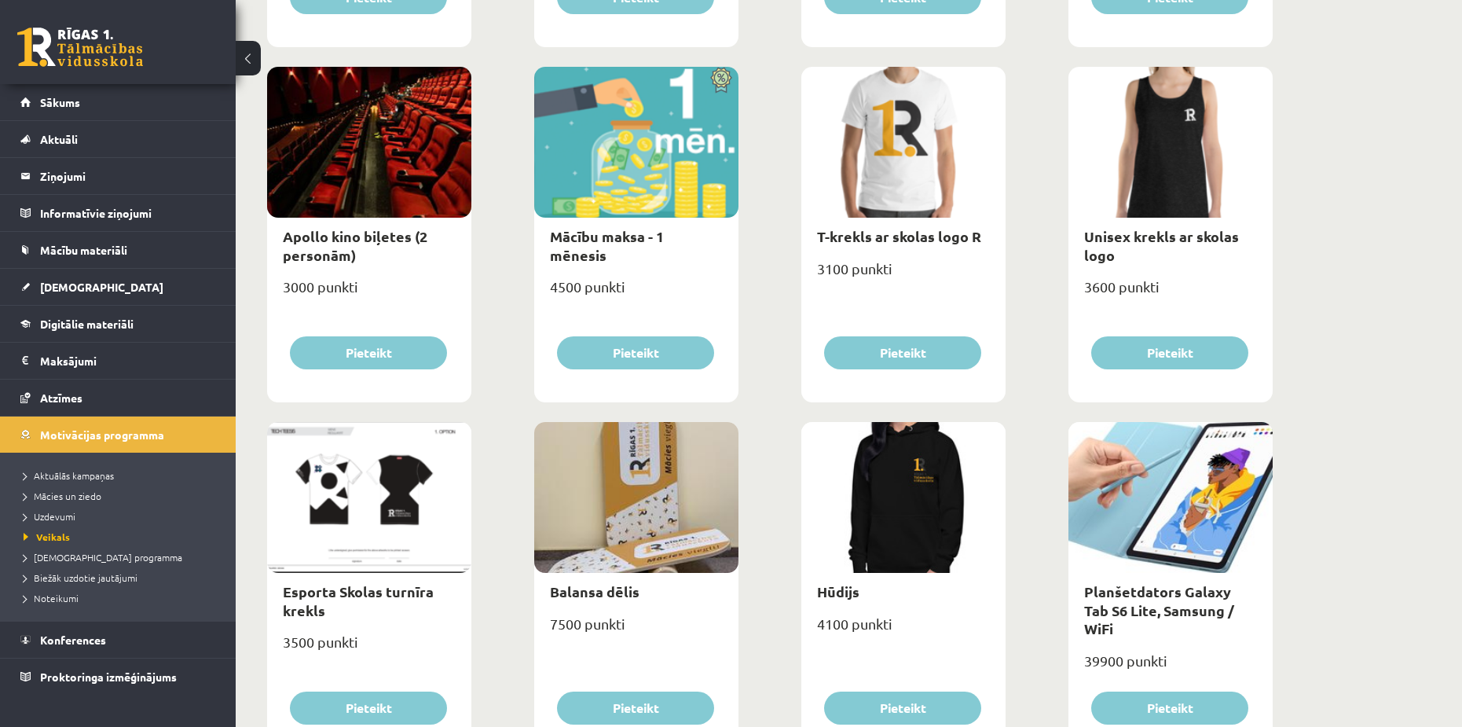
scroll to position [550, 0]
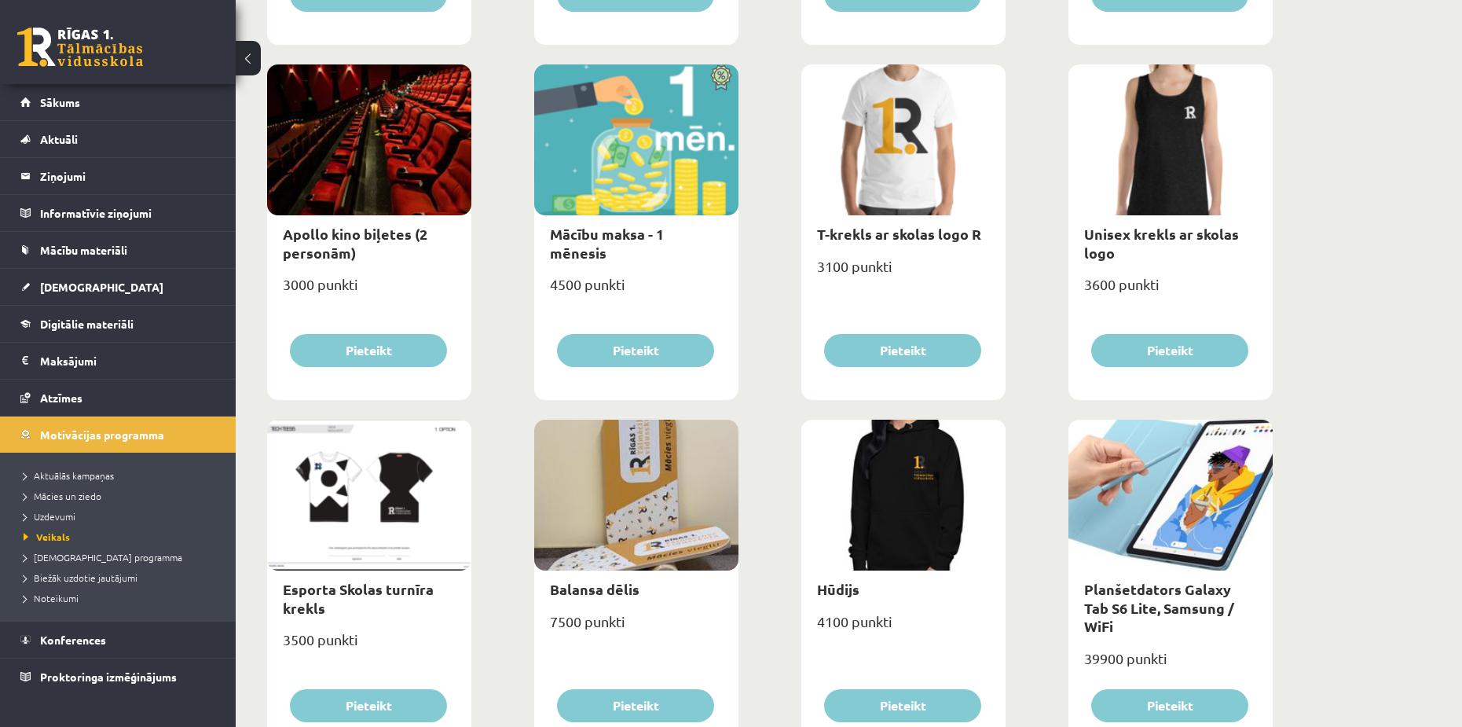
click at [381, 186] on div at bounding box center [369, 139] width 204 height 151
click at [364, 228] on link "Apollo kino biļetes (2 personām)" at bounding box center [355, 243] width 145 height 36
type input "*"
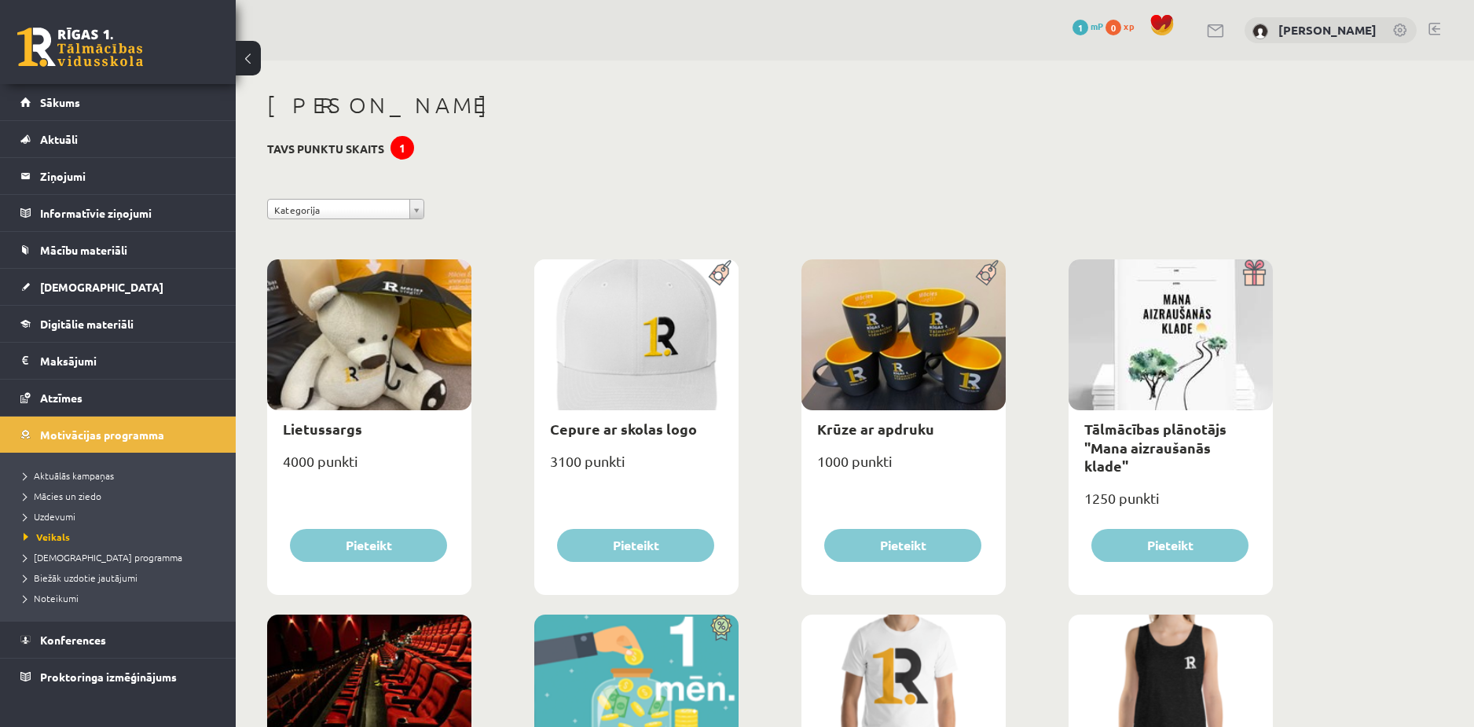
select select "**********"
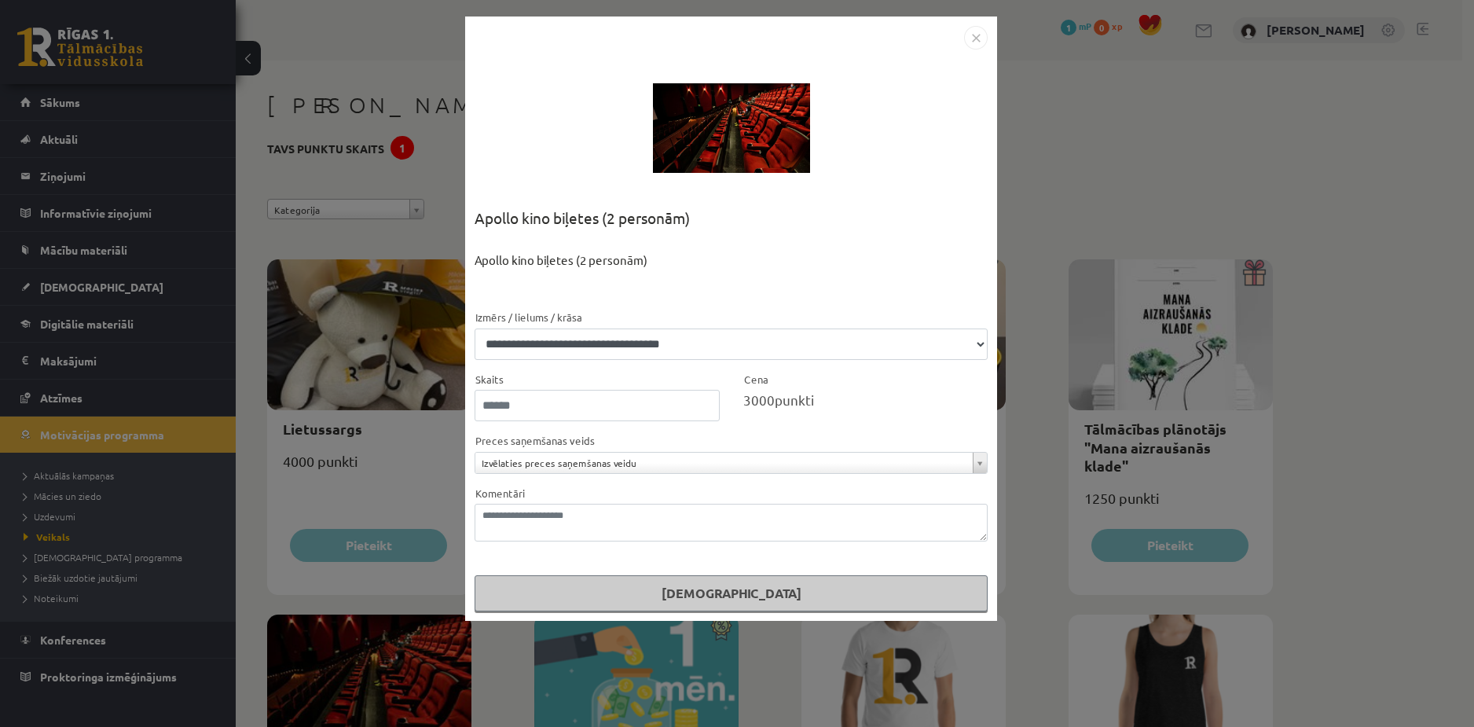
click at [596, 476] on form "**********" at bounding box center [730, 459] width 513 height 303
click at [1069, 174] on div "**********" at bounding box center [737, 363] width 1474 height 727
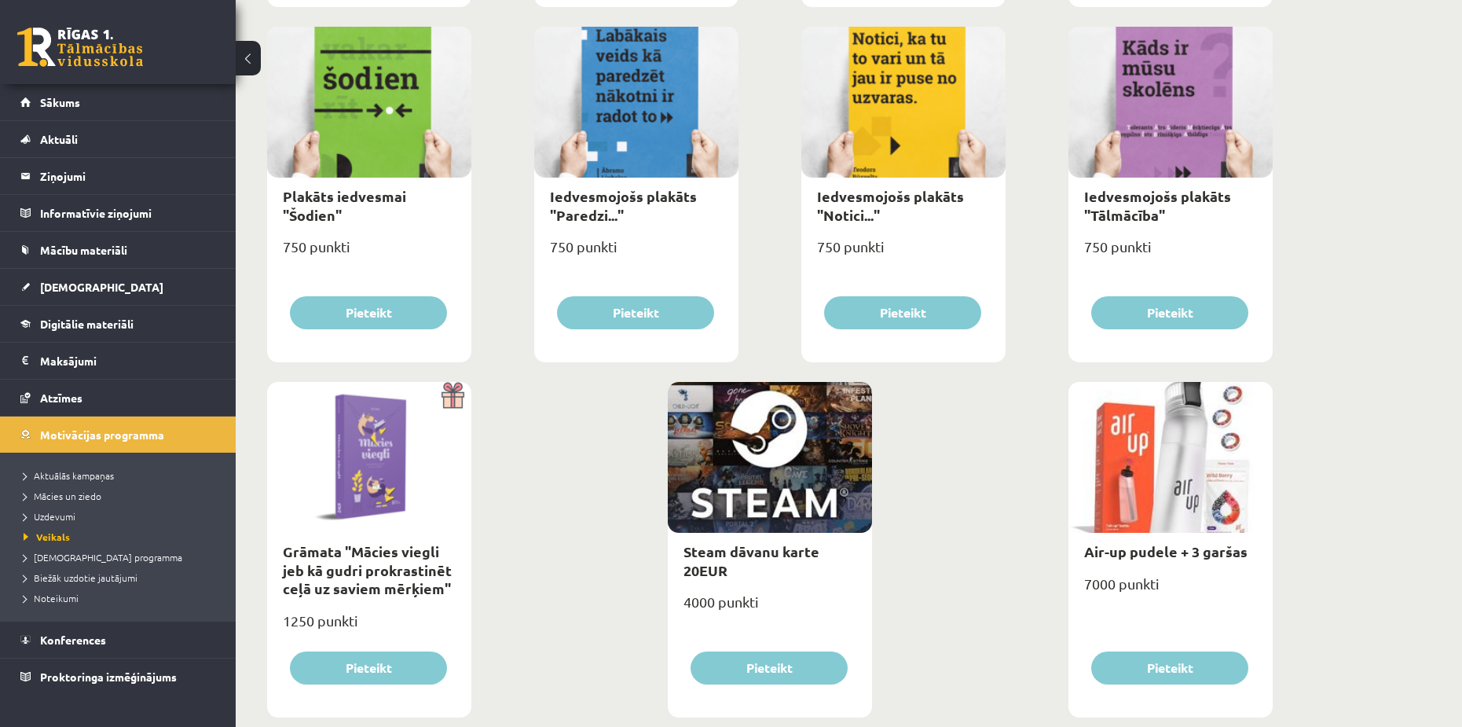
scroll to position [1686, 0]
